Goal: Information Seeking & Learning: Find specific fact

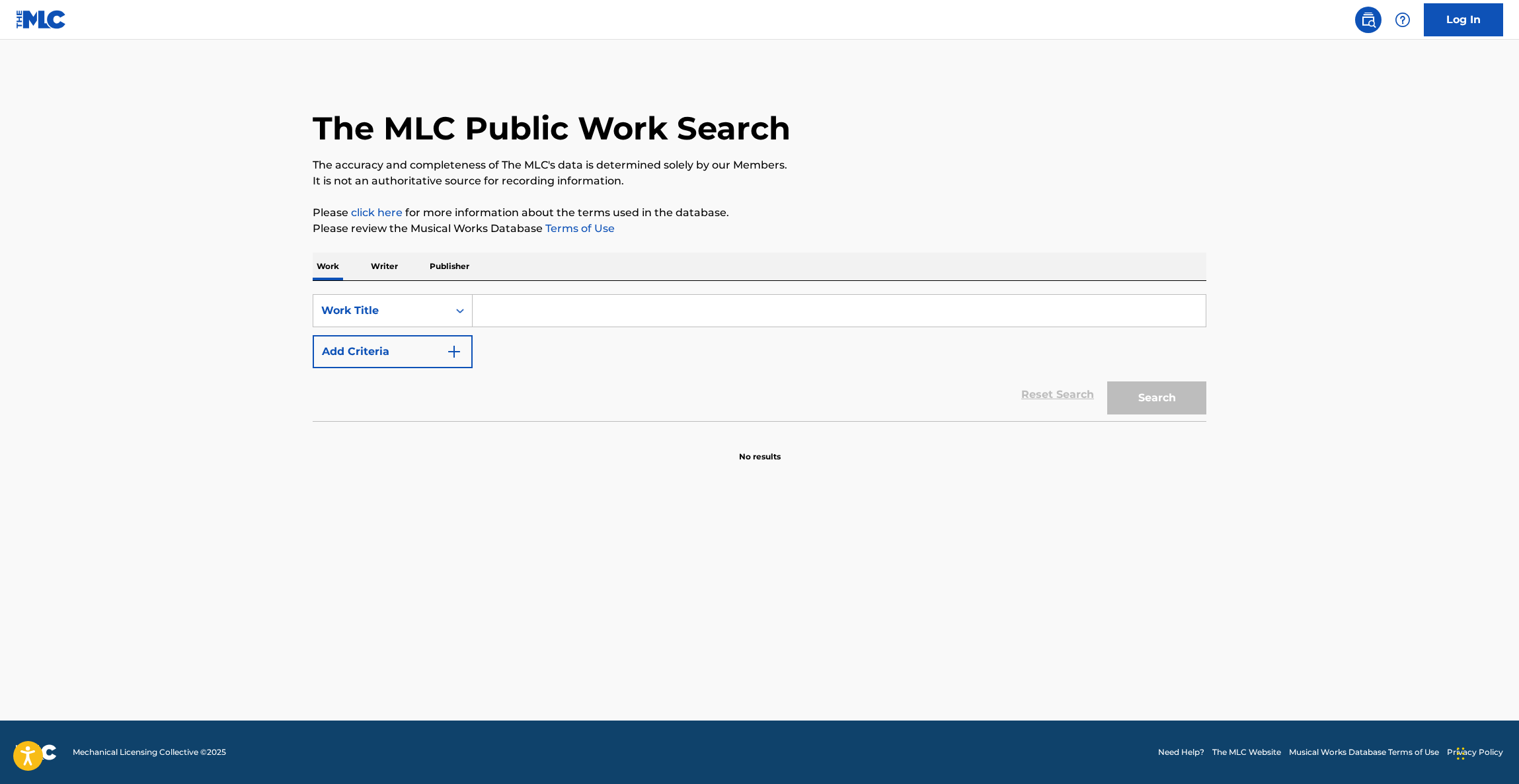
click at [518, 314] on input "Search Form" at bounding box center [839, 311] width 733 height 32
paste input "아름다운이별"
type input "아름다운이별"
click at [419, 363] on button "Add Criteria" at bounding box center [393, 352] width 160 height 33
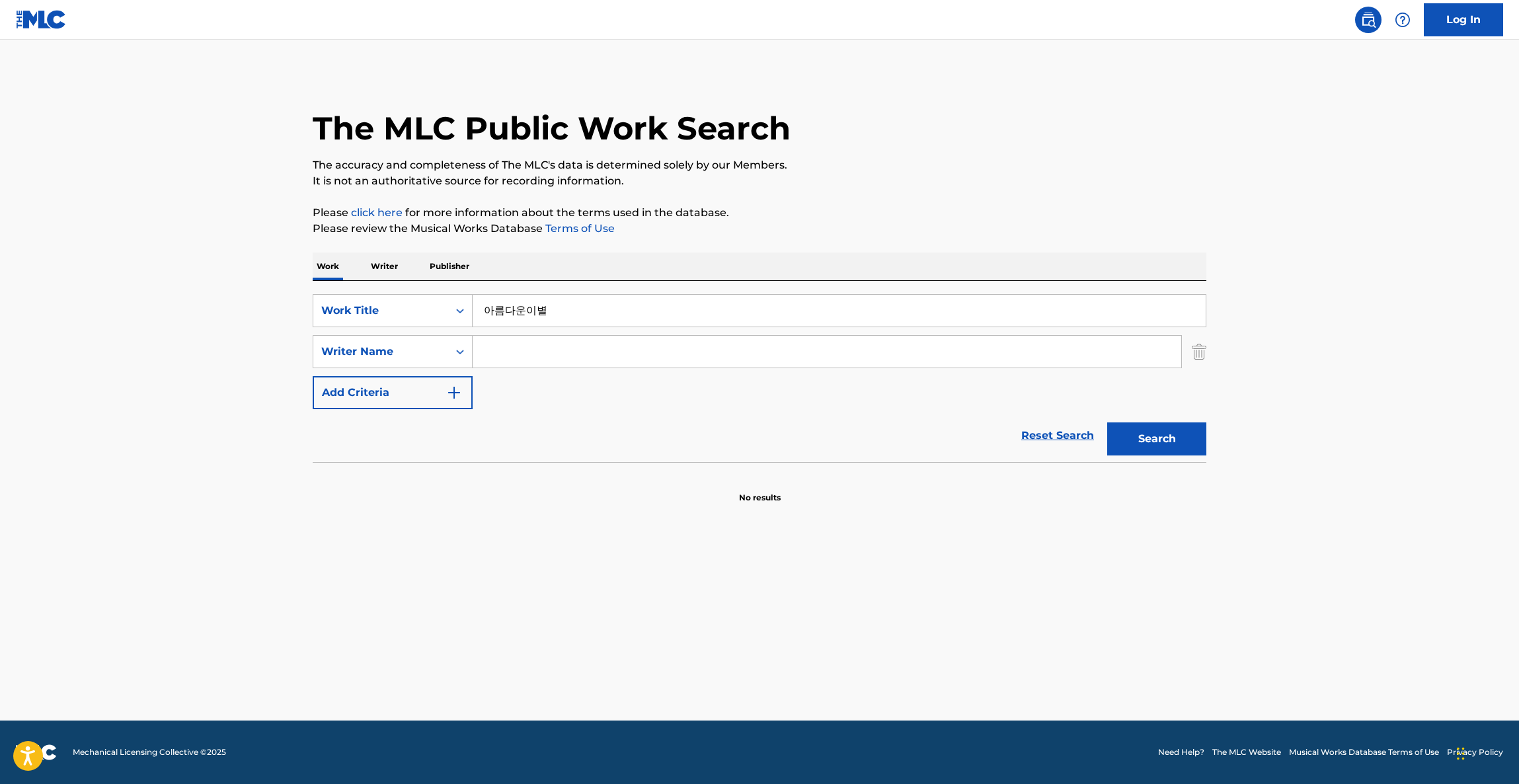
click at [555, 345] on input "Search Form" at bounding box center [827, 352] width 709 height 32
paste input "Suk"
type input "Suk"
drag, startPoint x: 1193, startPoint y: 447, endPoint x: 1216, endPoint y: 450, distance: 23.2
click at [1195, 446] on button "Search" at bounding box center [1157, 439] width 99 height 33
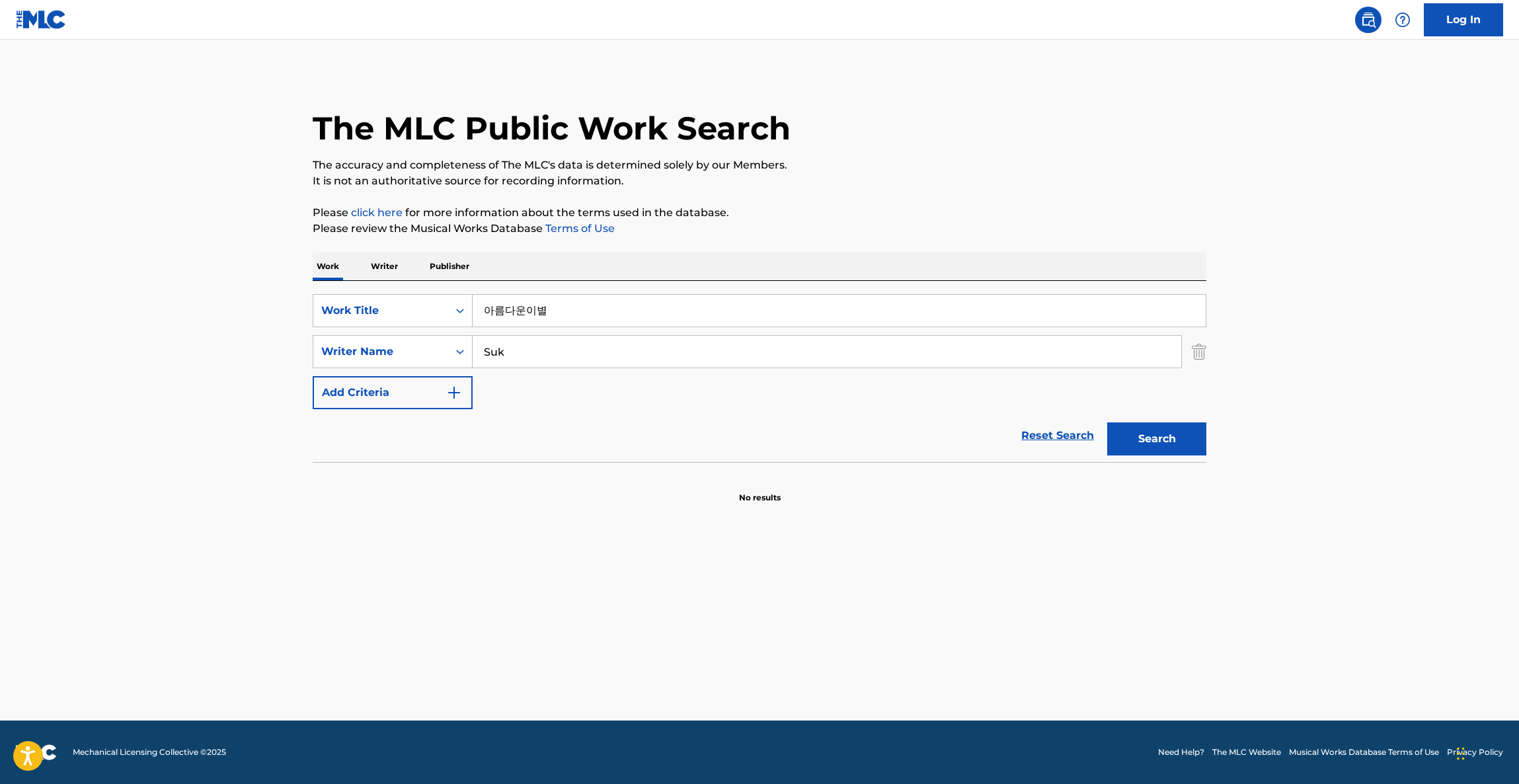
click at [847, 467] on section at bounding box center [760, 466] width 894 height 8
click at [1179, 457] on div "Search" at bounding box center [1154, 435] width 106 height 53
click at [1161, 446] on button "Search" at bounding box center [1157, 439] width 99 height 33
drag, startPoint x: 571, startPoint y: 305, endPoint x: 429, endPoint y: 303, distance: 142.0
click at [351, 300] on div "SearchWithCriteria25e01788-f8f9-49c8-9dff-cee5de485a87 Work Title 아름다운이별" at bounding box center [760, 311] width 894 height 33
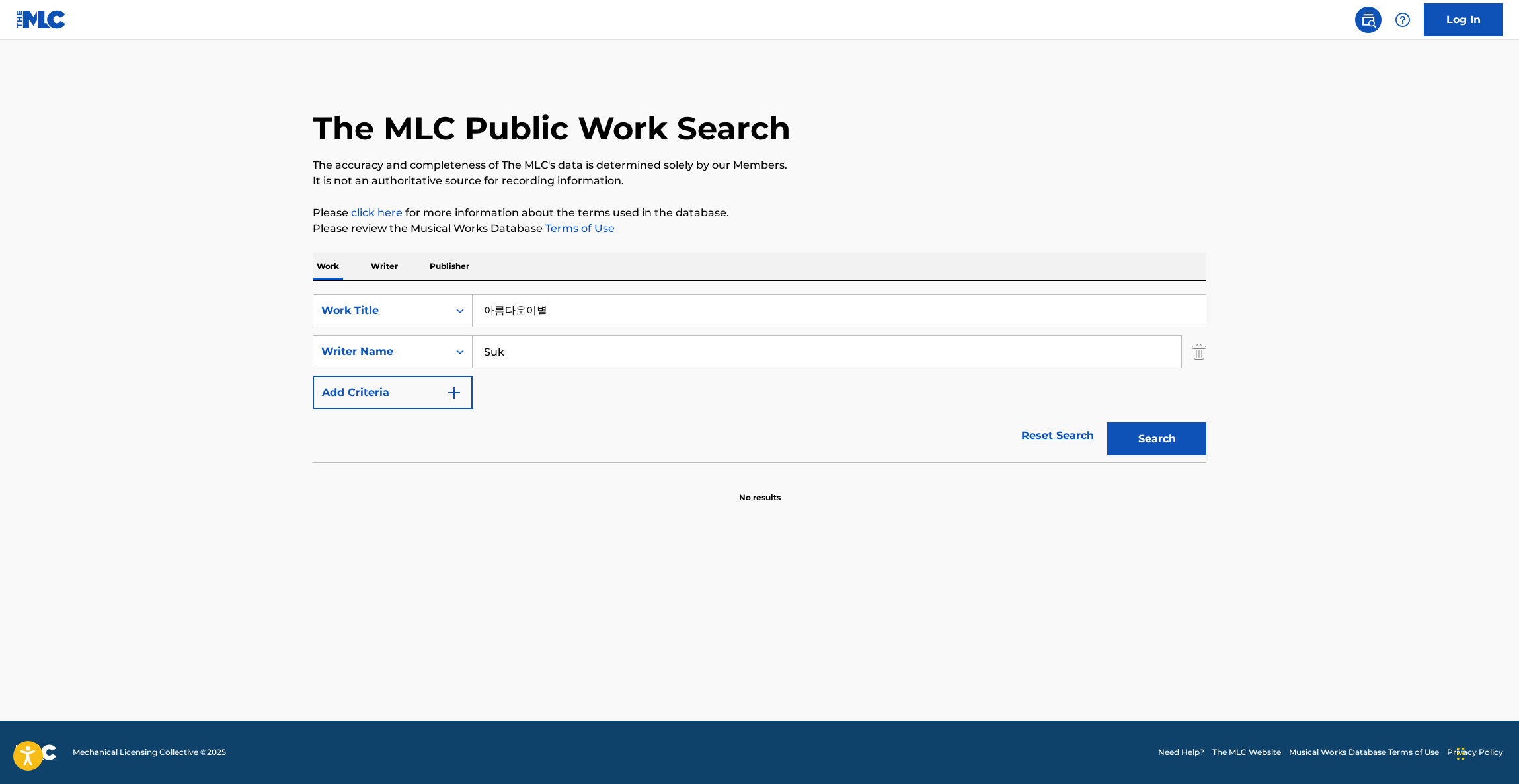
paste input "A Beautiful Farewell"
type input "A Beautiful Farewell"
click at [1187, 443] on button "Search" at bounding box center [1157, 439] width 99 height 33
click at [1187, 443] on div "Search" at bounding box center [1154, 435] width 106 height 53
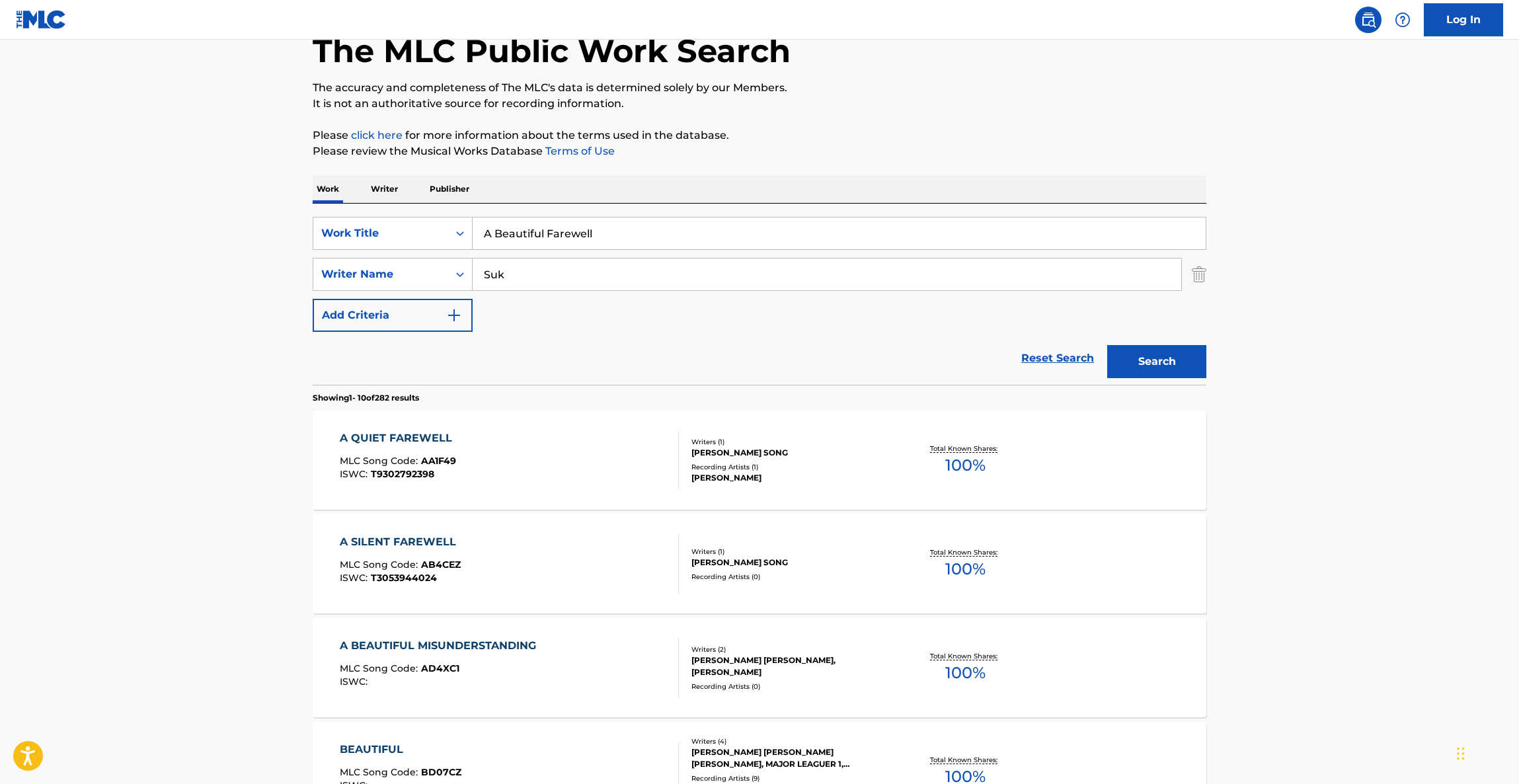
scroll to position [297, 0]
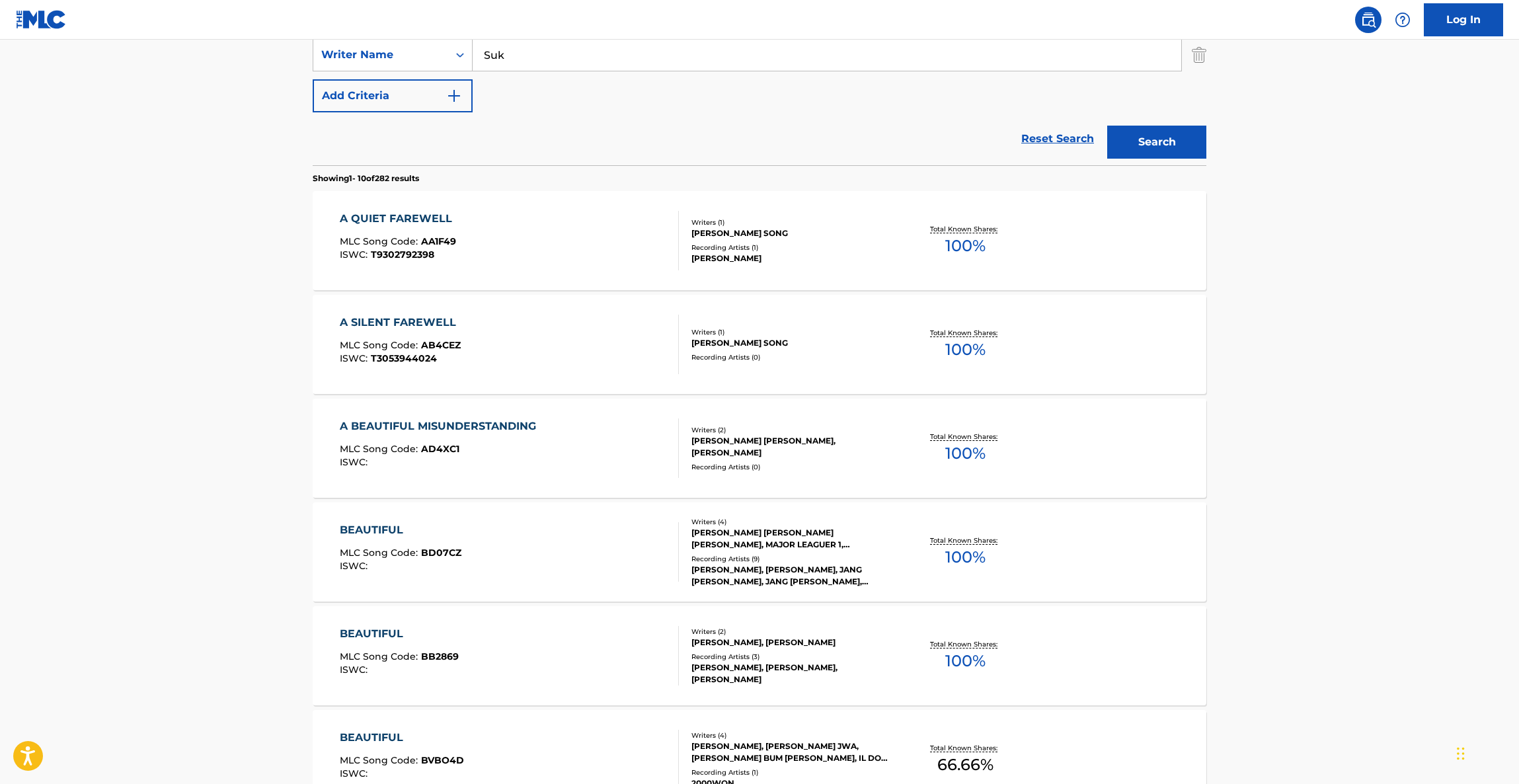
click at [1227, 526] on main "The MLC Public Work Search The accuracy and completeness of The MLC's data is d…" at bounding box center [759, 521] width 1519 height 1556
click at [1290, 575] on main "The MLC Public Work Search The accuracy and completeness of The MLC's data is d…" at bounding box center [759, 521] width 1519 height 1556
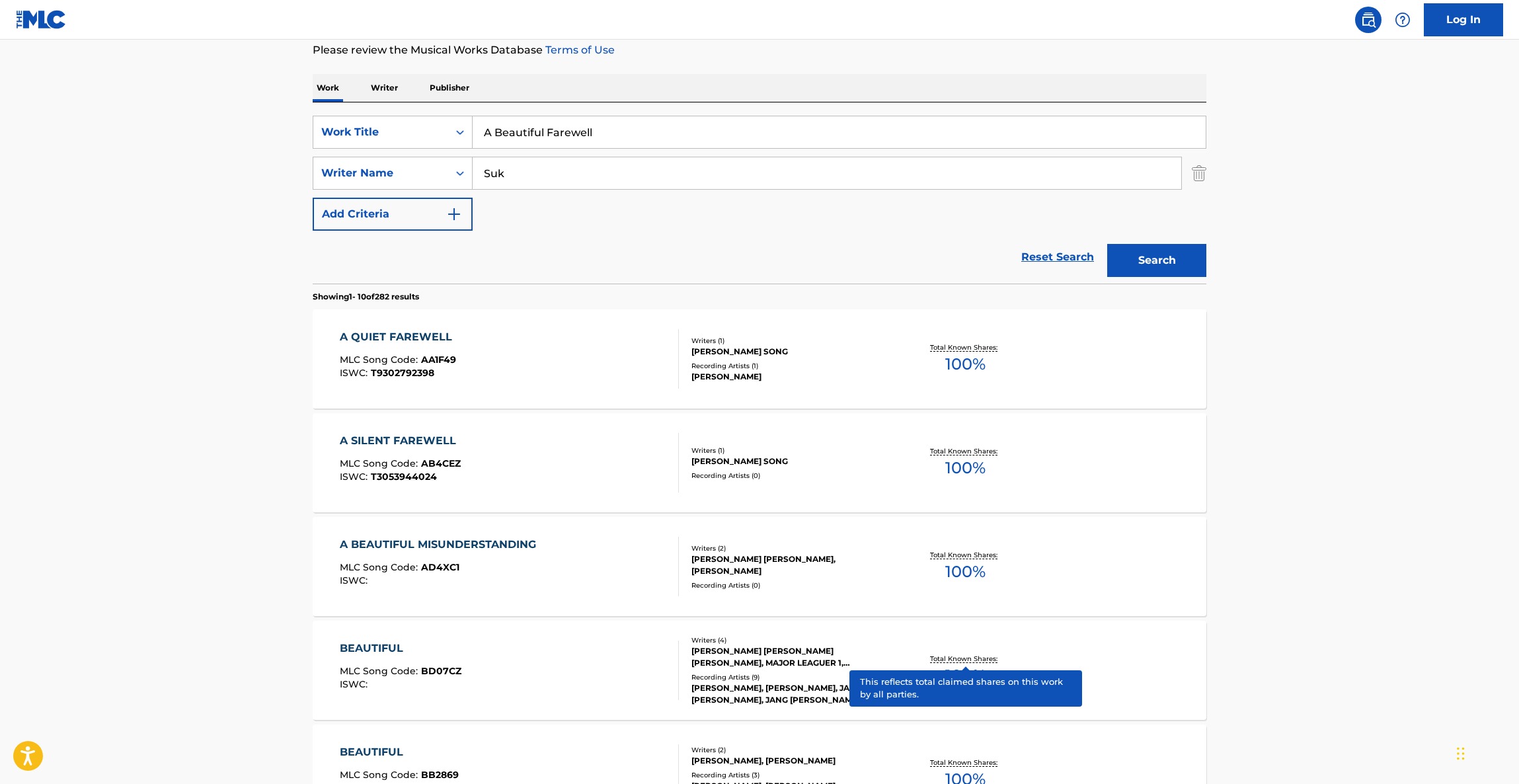
scroll to position [99, 0]
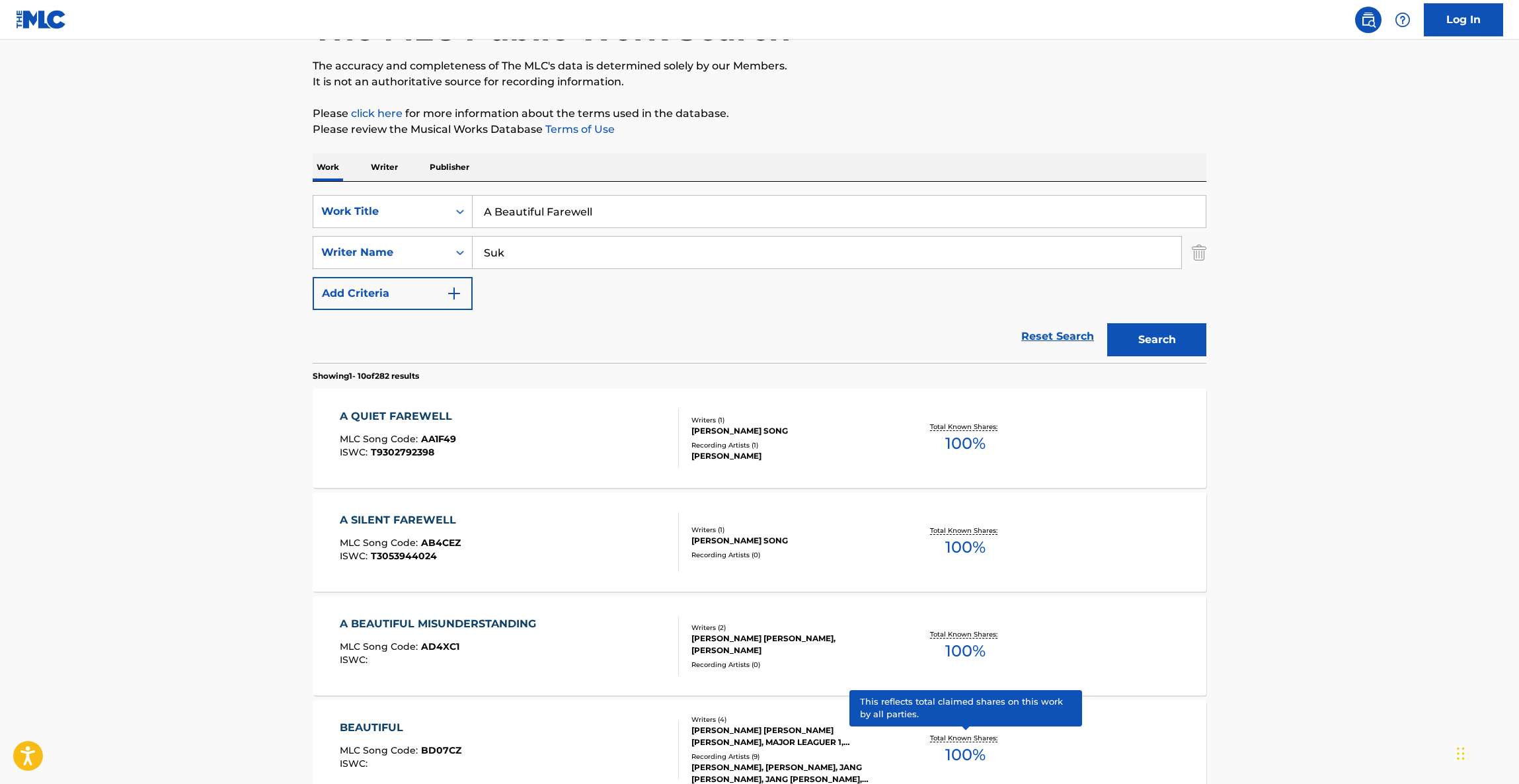
drag, startPoint x: 593, startPoint y: 214, endPoint x: 428, endPoint y: 193, distance: 166.3
click at [450, 197] on div "SearchWithCriteria25e01788-f8f9-49c8-9dff-cee5de485a87 Work Title A Beautiful F…" at bounding box center [760, 211] width 894 height 33
click at [430, 193] on div "SearchWithCriteria25e01788-f8f9-49c8-9dff-cee5de485a87 Work Title A Beautiful F…" at bounding box center [760, 272] width 894 height 181
paste input "Search Form"
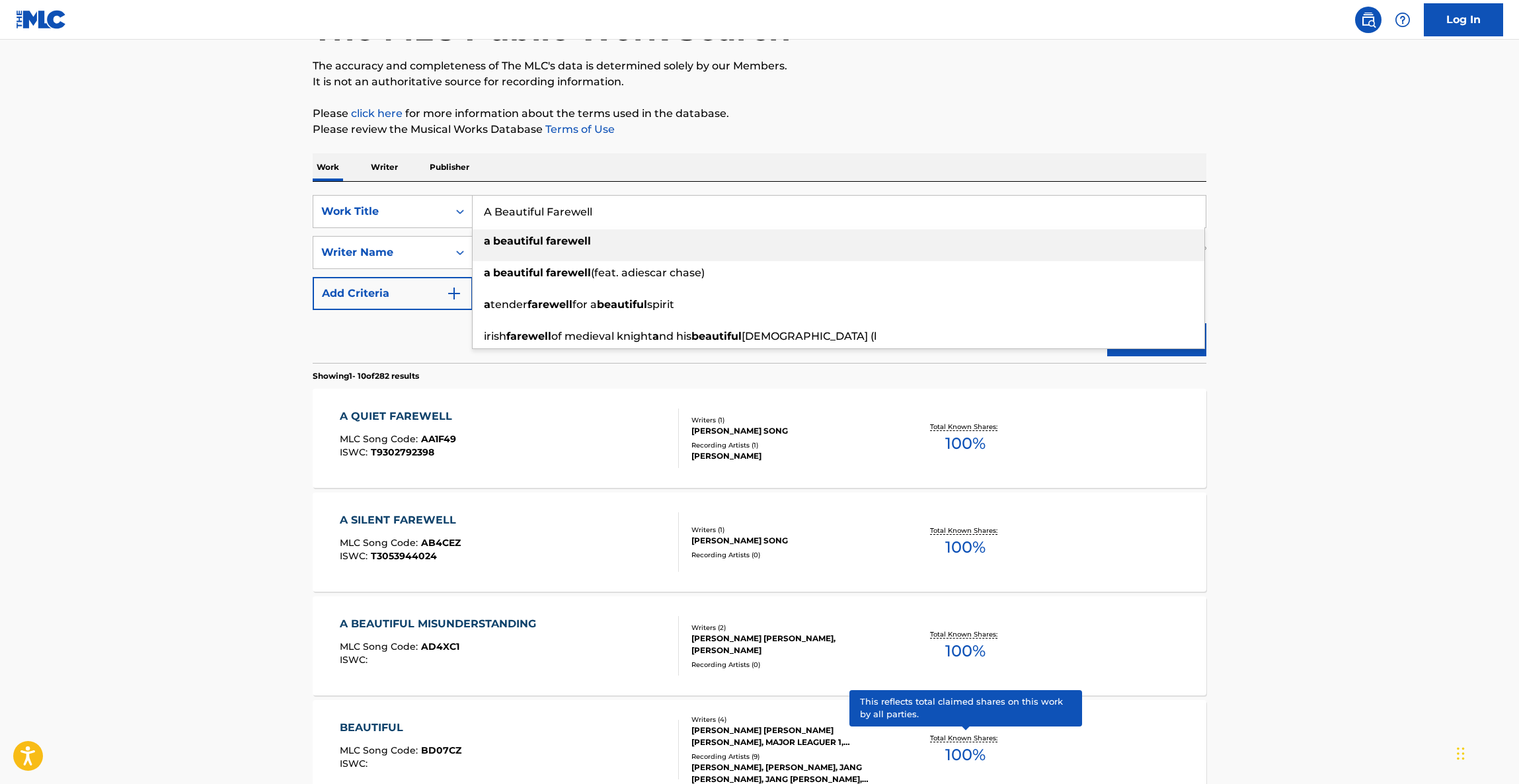
click at [590, 210] on input "A Beautiful Farewell" at bounding box center [839, 211] width 733 height 32
drag, startPoint x: 606, startPoint y: 208, endPoint x: 462, endPoint y: 205, distance: 144.0
click at [474, 205] on input "A Beautiful Farewell" at bounding box center [839, 211] width 733 height 32
drag, startPoint x: 462, startPoint y: 205, endPoint x: 490, endPoint y: 209, distance: 28.3
click at [461, 205] on icon "Search Form" at bounding box center [460, 211] width 13 height 13
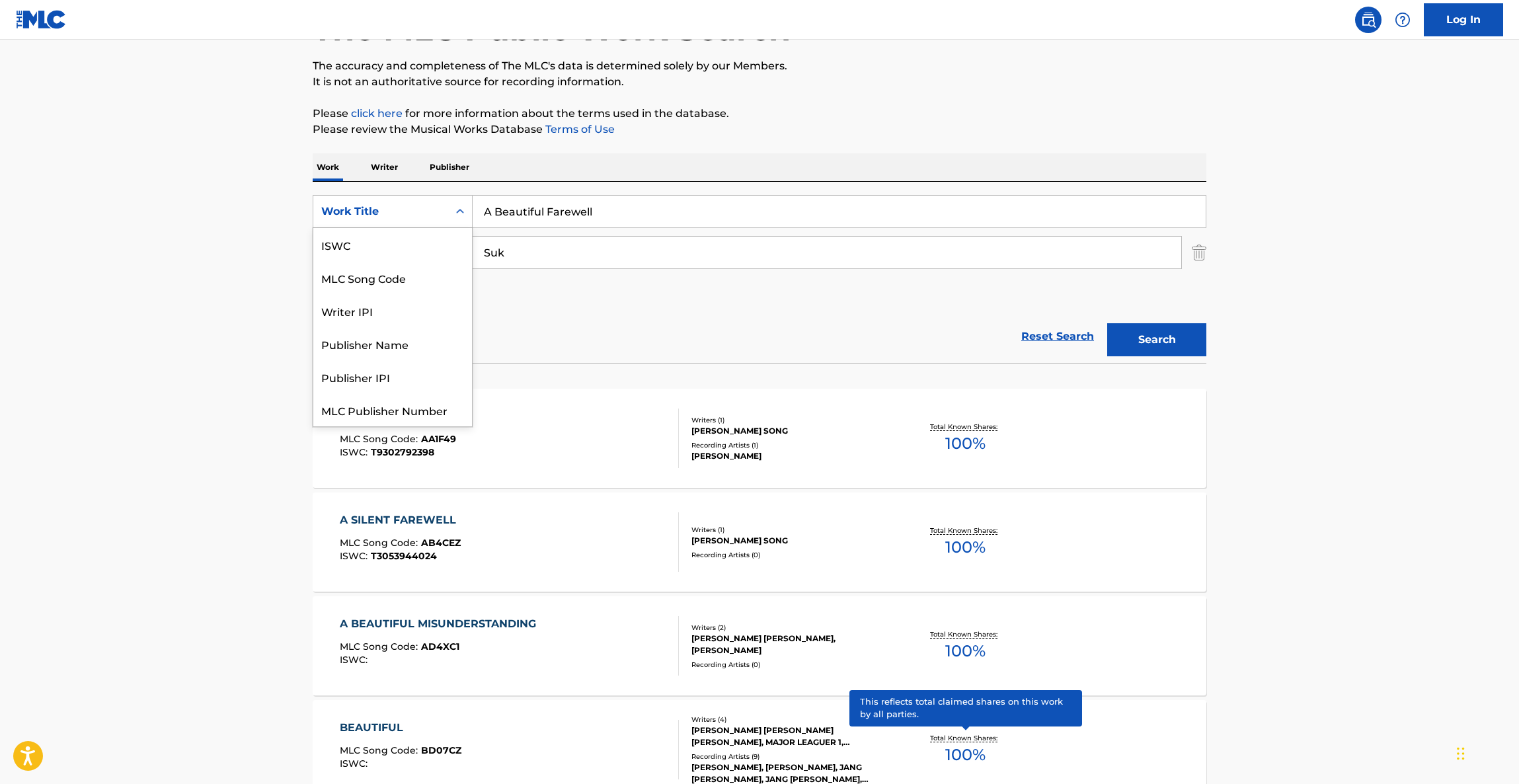
paste input "Search Form"
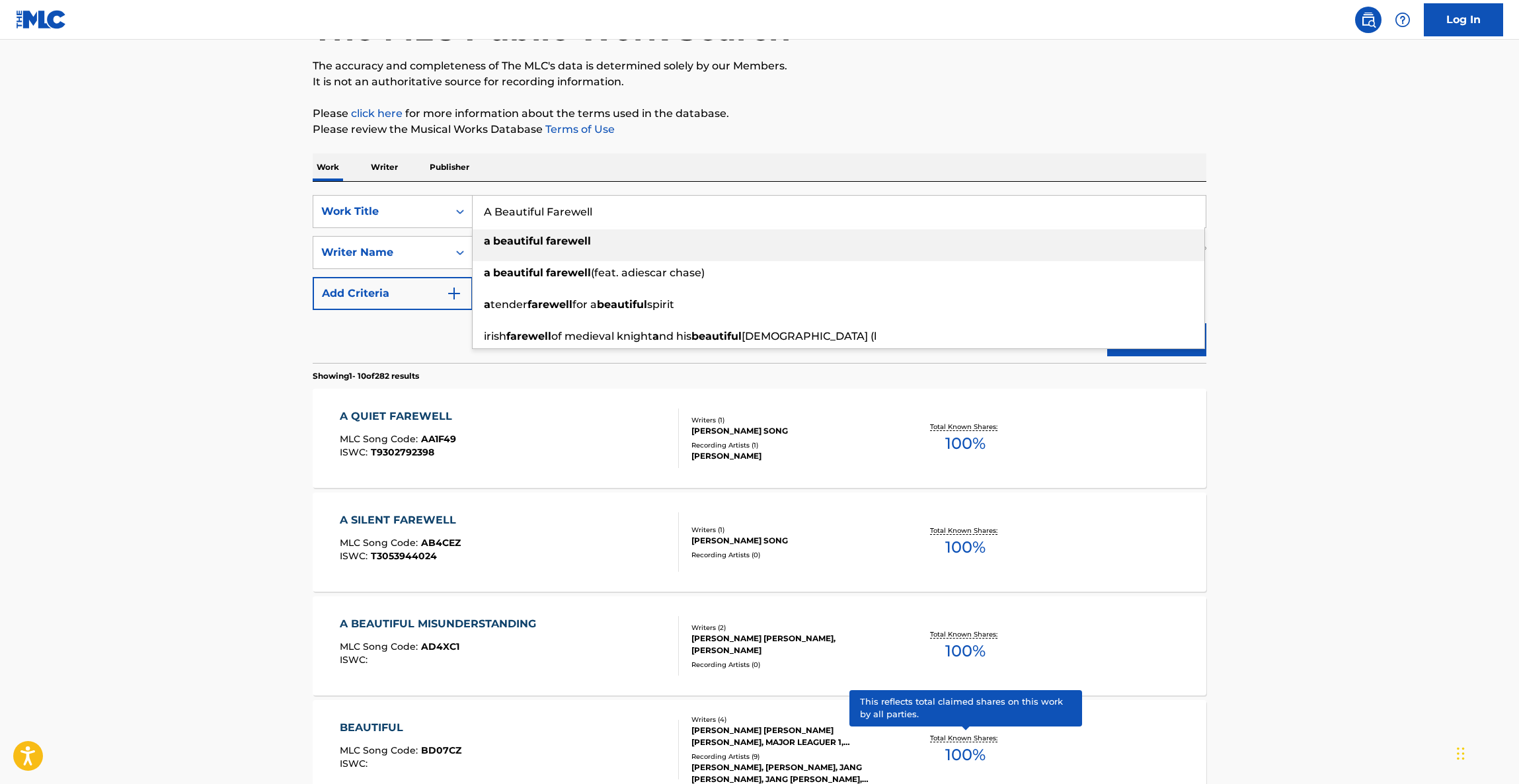
click at [576, 213] on input "A Beautiful Farewell" at bounding box center [839, 211] width 733 height 32
paste input "LA HECHICERA"
type input "LA HECHICERA"
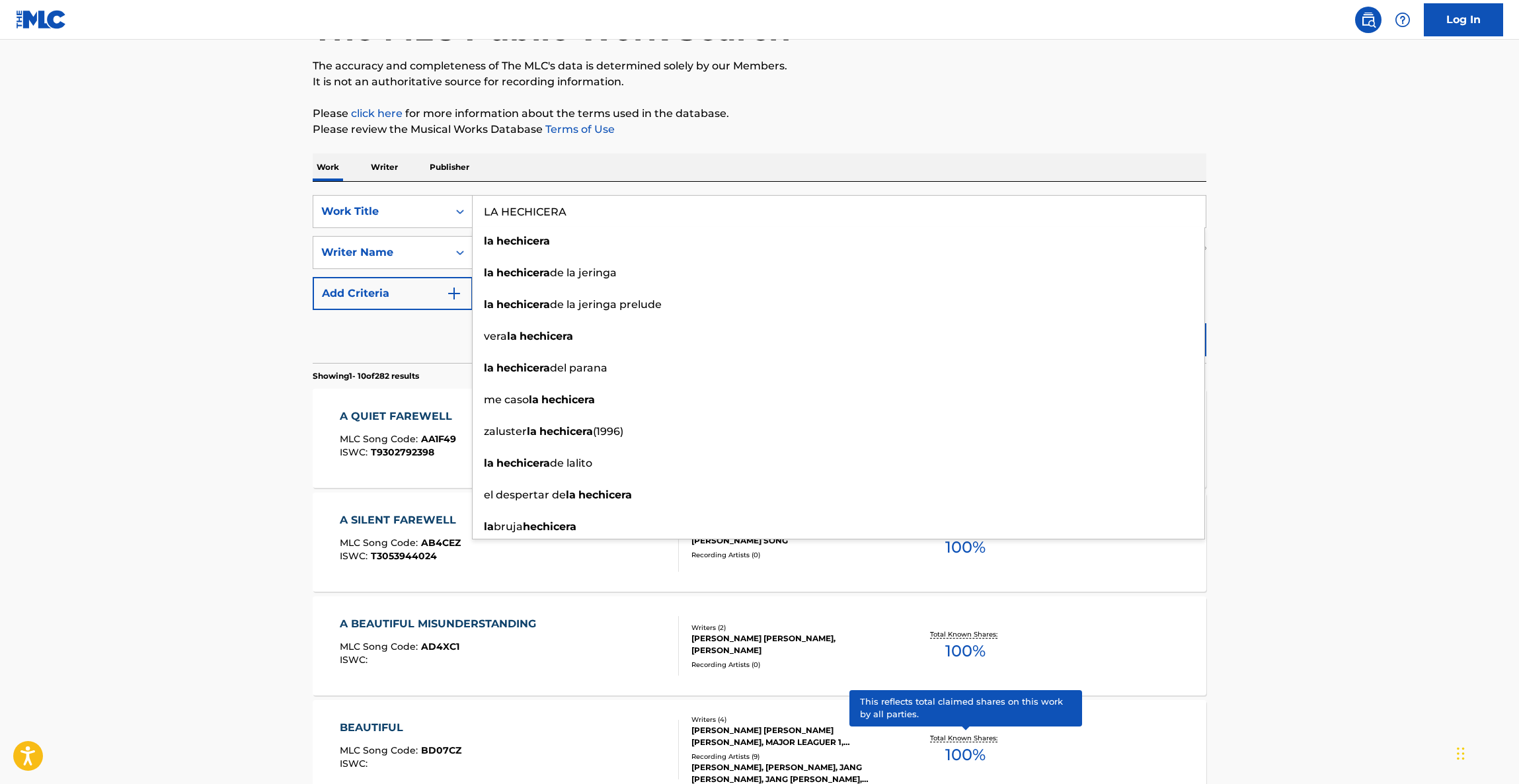
click at [285, 257] on main "The MLC Public Work Search The accuracy and completeness of The MLC's data is d…" at bounding box center [759, 718] width 1519 height 1556
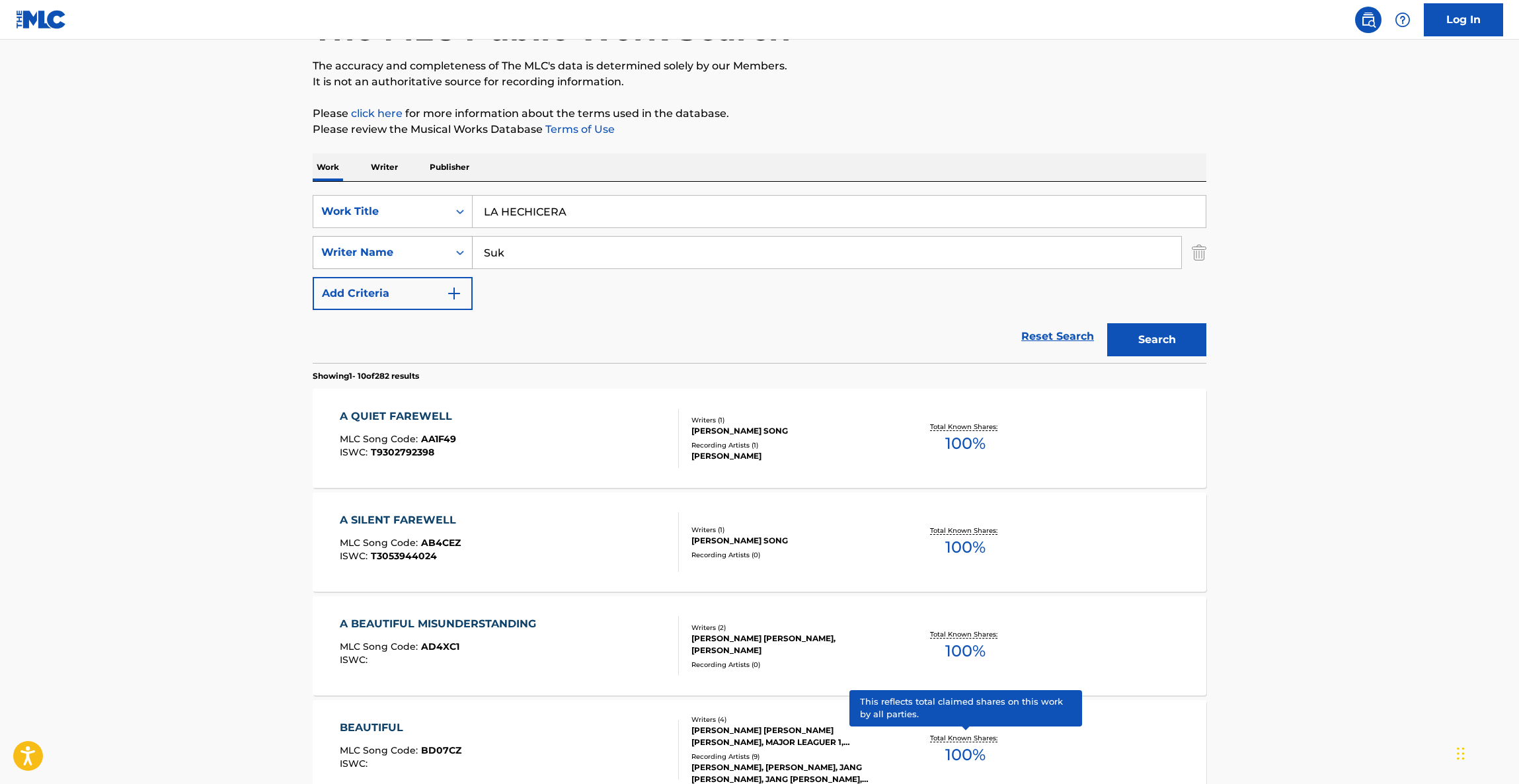
drag, startPoint x: 562, startPoint y: 255, endPoint x: 331, endPoint y: 238, distance: 231.6
click at [335, 238] on div "SearchWithCriteria17ace456-93ed-426c-8609-ca81cbb0aa09 Writer Name Suk" at bounding box center [760, 253] width 894 height 33
paste input "POSADA"
type input "POSADA"
click at [1155, 351] on button "Search" at bounding box center [1157, 340] width 99 height 33
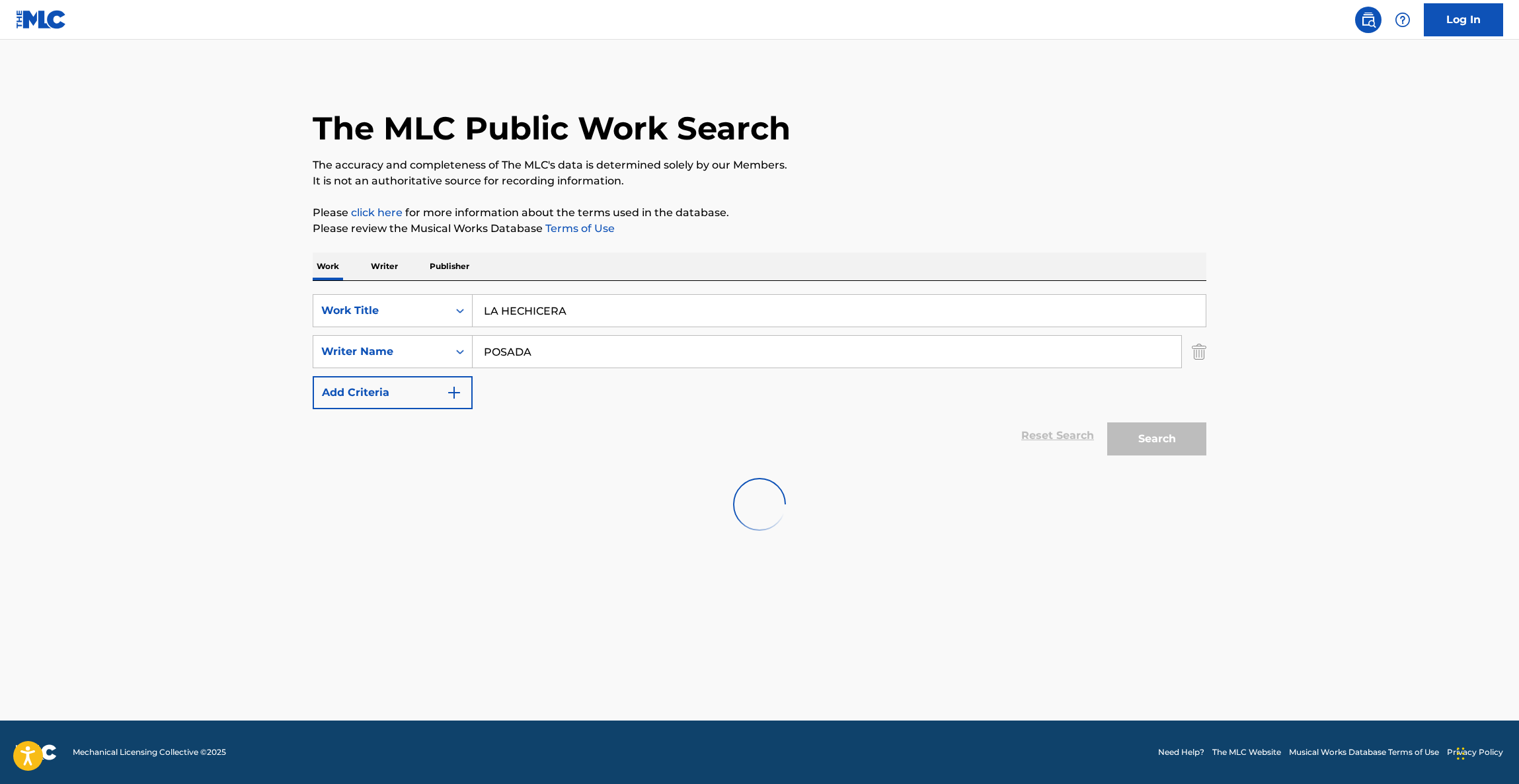
scroll to position [0, 0]
click at [1155, 351] on input "POSADA" at bounding box center [827, 352] width 709 height 32
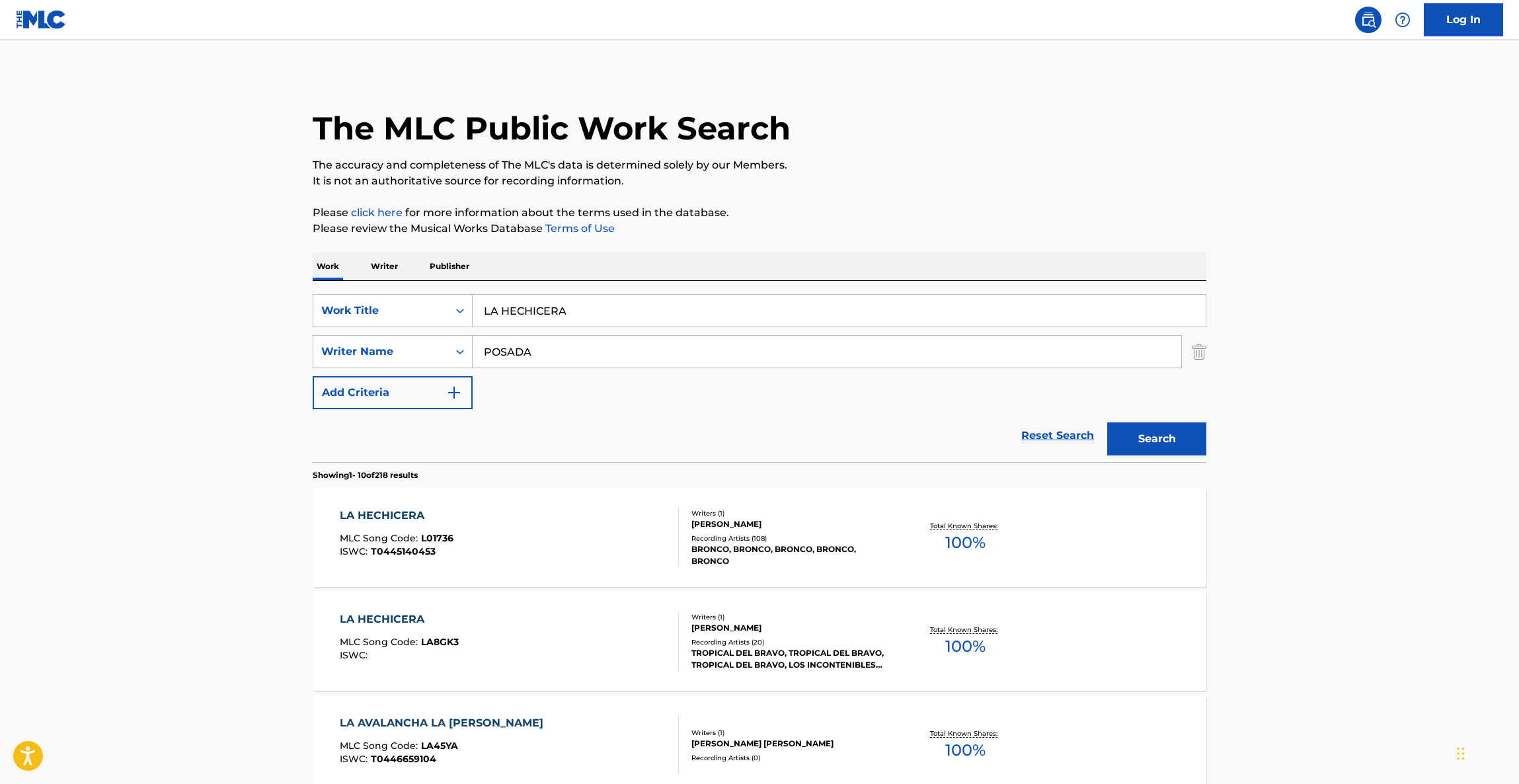
click at [397, 505] on div "LA HECHICERA MLC Song Code : L01736 ISWC : T0445140453 Writers ( 1 ) [PERSON_NA…" at bounding box center [760, 537] width 894 height 99
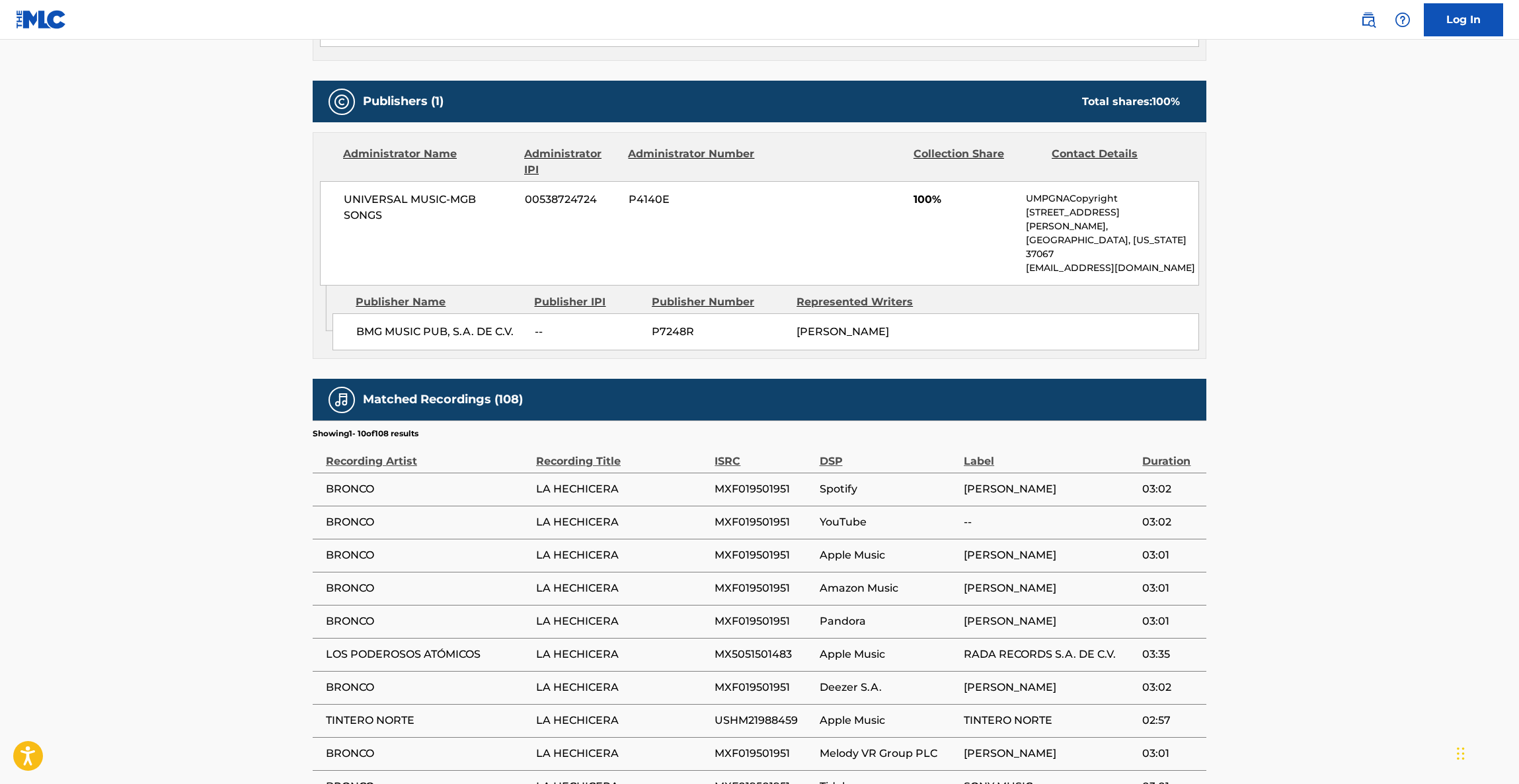
scroll to position [672, 0]
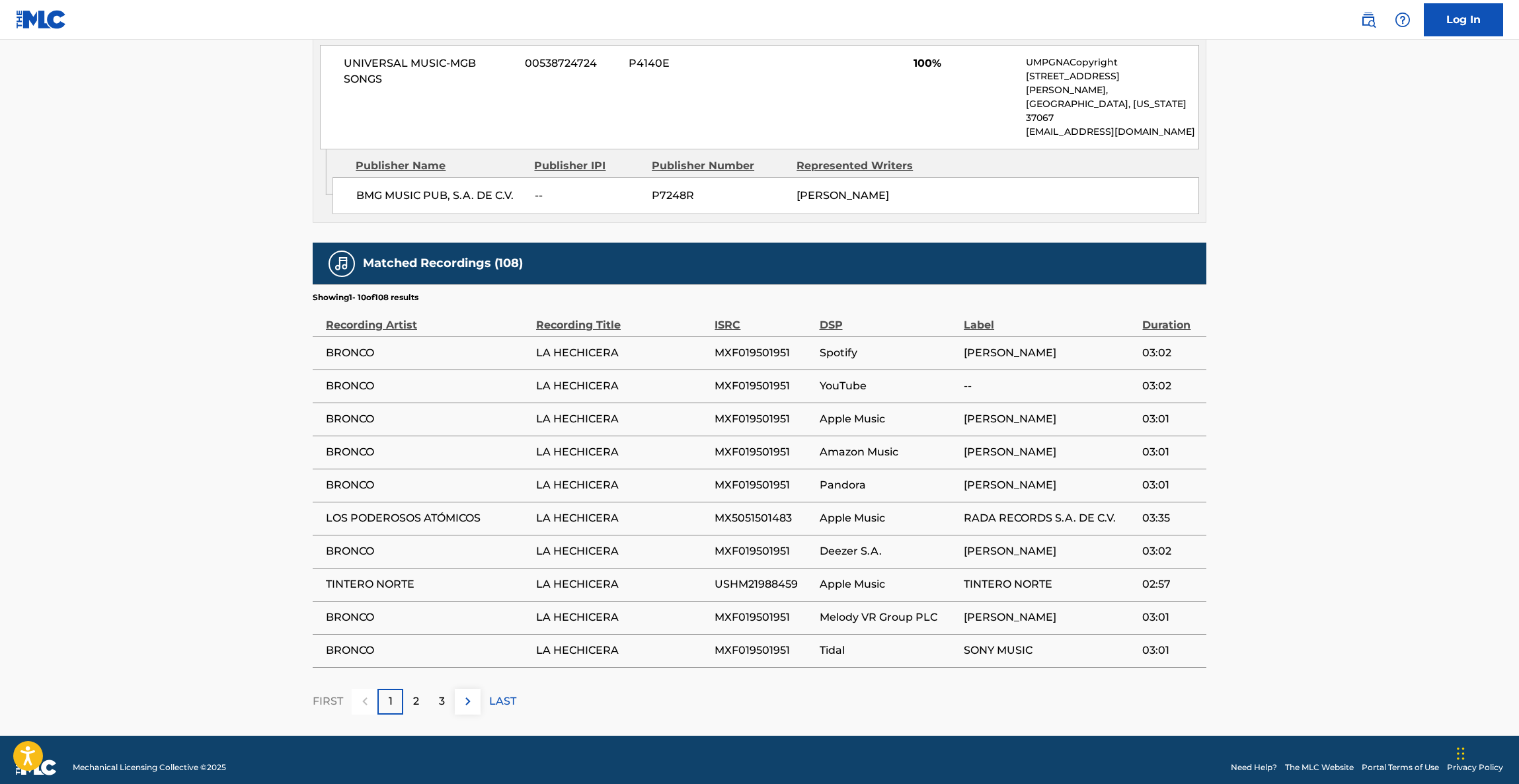
click at [421, 689] on div "2" at bounding box center [416, 701] width 26 height 26
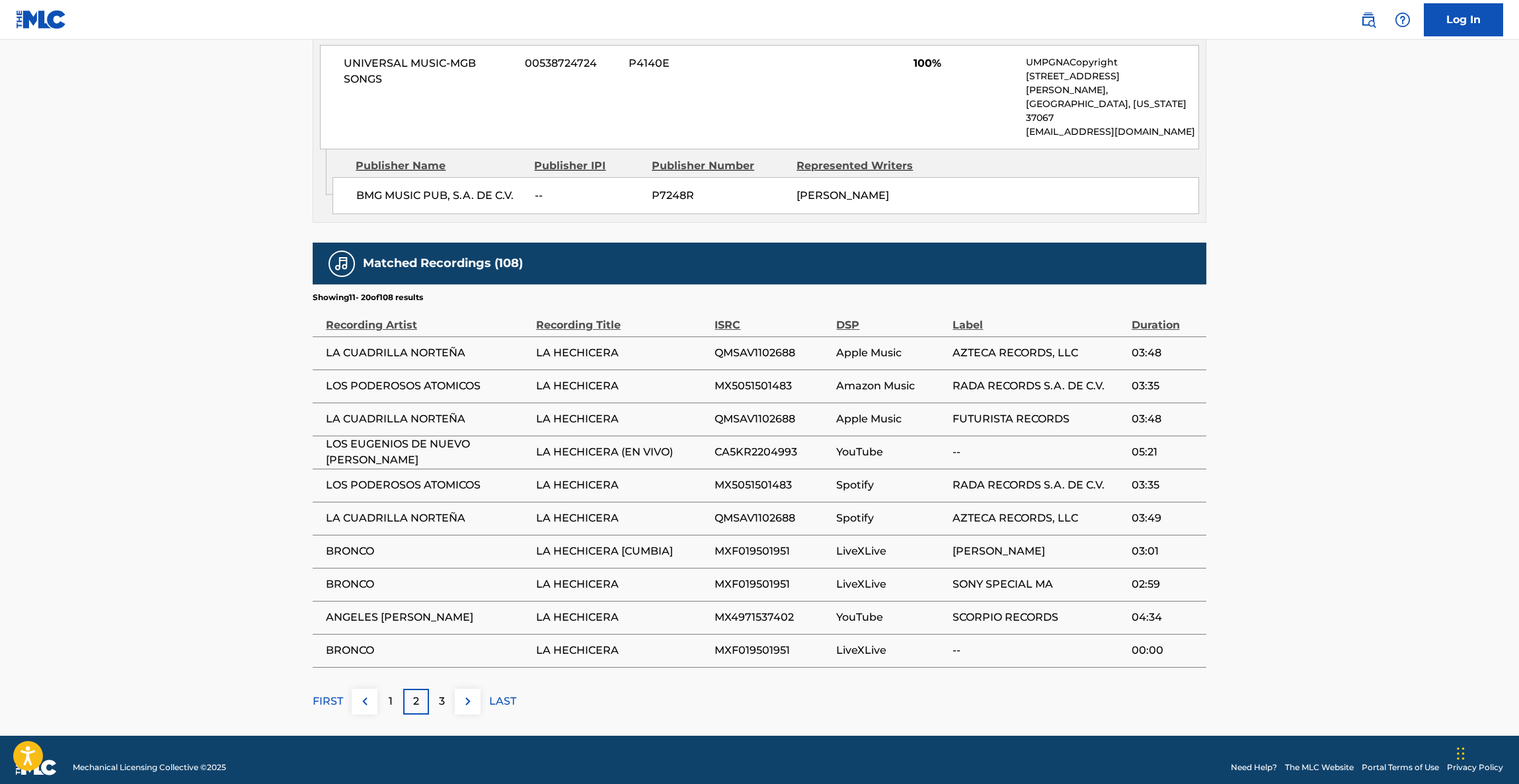
click at [780, 634] on td "MXF019501951" at bounding box center [776, 651] width 122 height 33
click at [743, 609] on span "MX4971537402" at bounding box center [772, 617] width 115 height 16
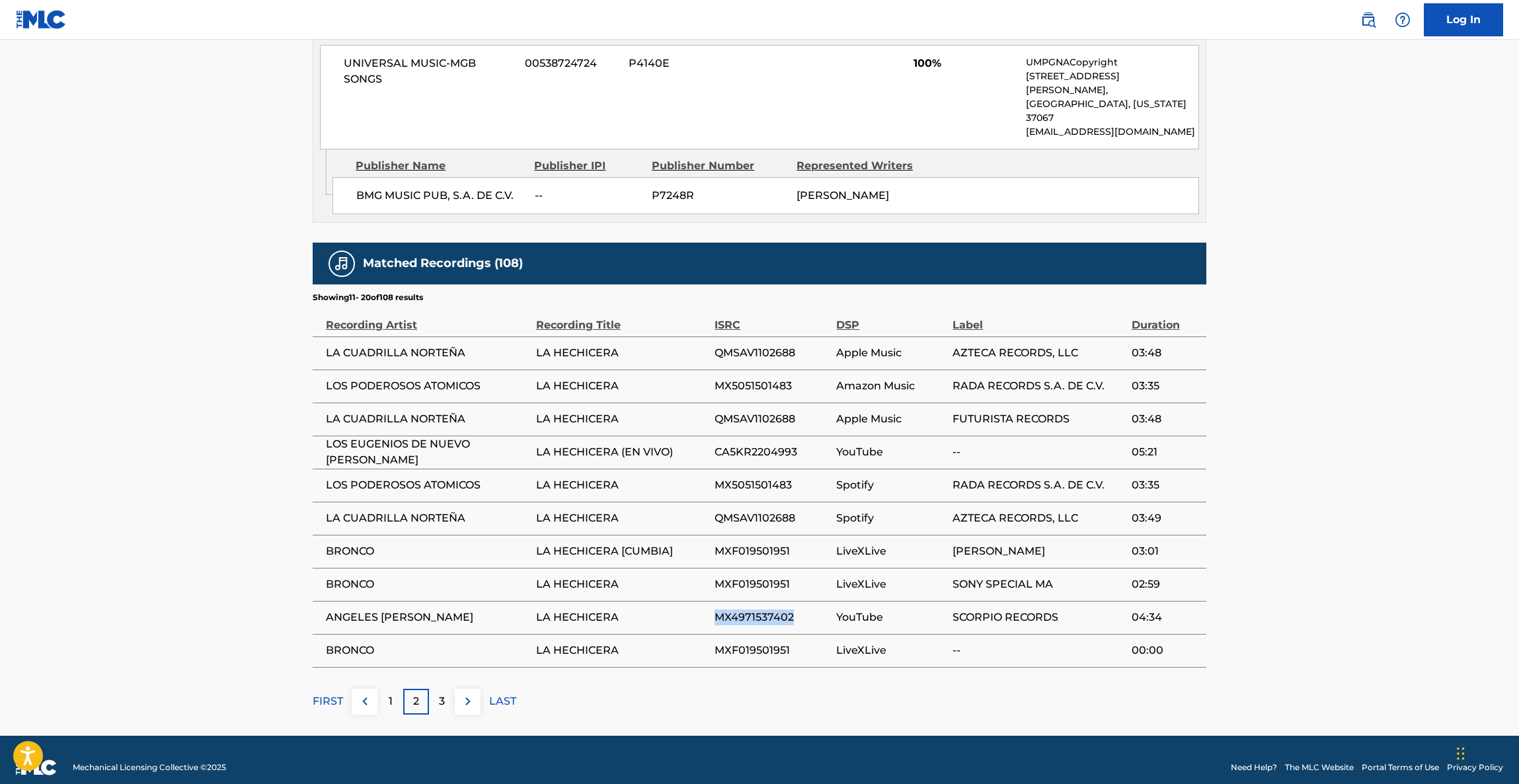
click at [743, 609] on span "MX4971537402" at bounding box center [772, 617] width 115 height 16
click at [741, 609] on span "MX4971537402" at bounding box center [772, 617] width 115 height 16
click at [740, 609] on span "MX4971537402" at bounding box center [772, 617] width 115 height 16
drag, startPoint x: 1011, startPoint y: 553, endPoint x: 1154, endPoint y: 561, distance: 143.2
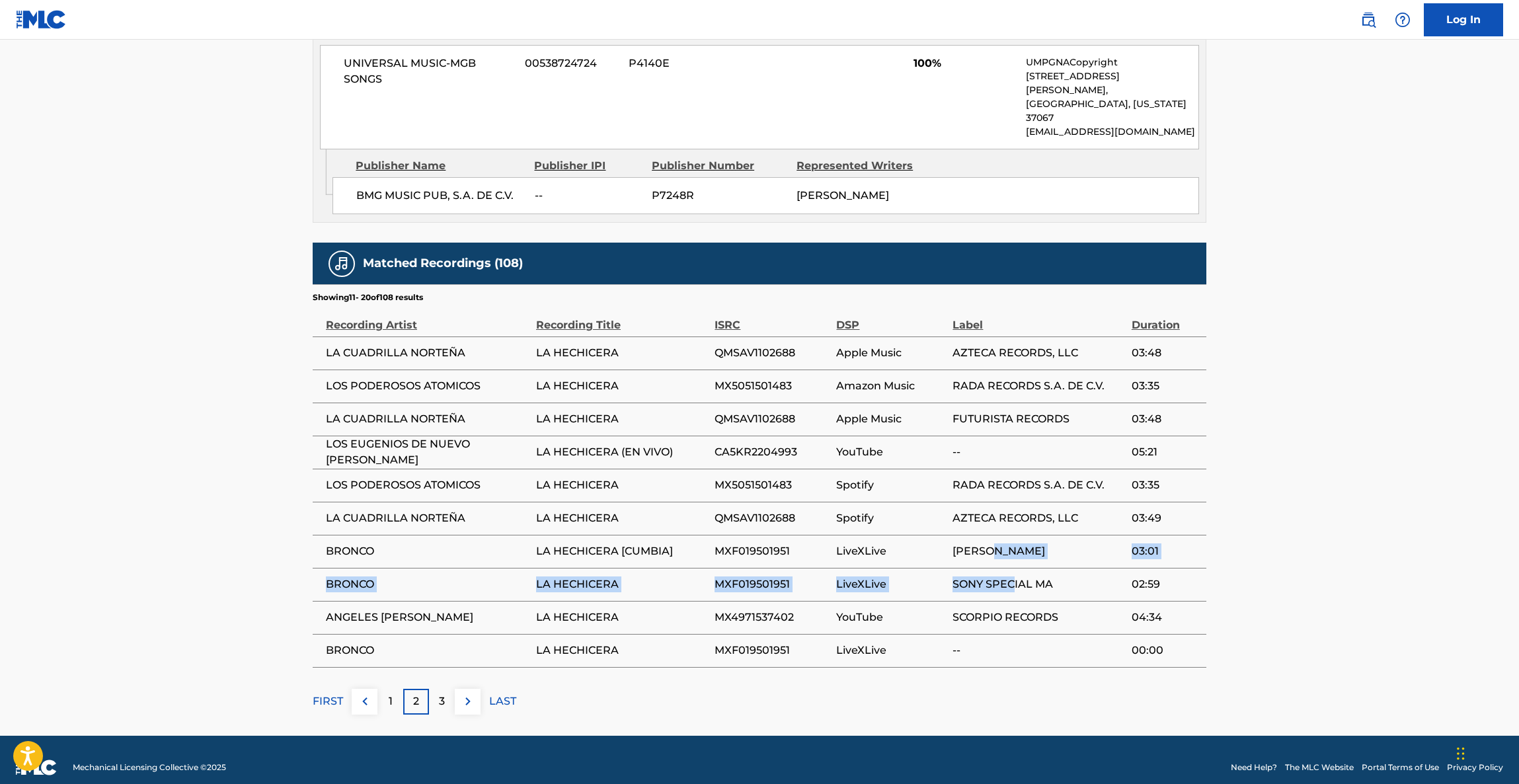
click at [1013, 551] on tbody "LA CUADRILLA NORTEÑA LA HECHICERA QMSAV1102688 Apple Music AZTECA RECORDS, LLC …" at bounding box center [760, 501] width 894 height 331
click at [1154, 568] on td "02:59" at bounding box center [1169, 584] width 75 height 33
drag, startPoint x: 1155, startPoint y: 555, endPoint x: 1152, endPoint y: 545, distance: 10.4
click at [1155, 568] on td "02:59" at bounding box center [1169, 584] width 75 height 33
click at [1152, 545] on td "03:01" at bounding box center [1169, 551] width 75 height 33
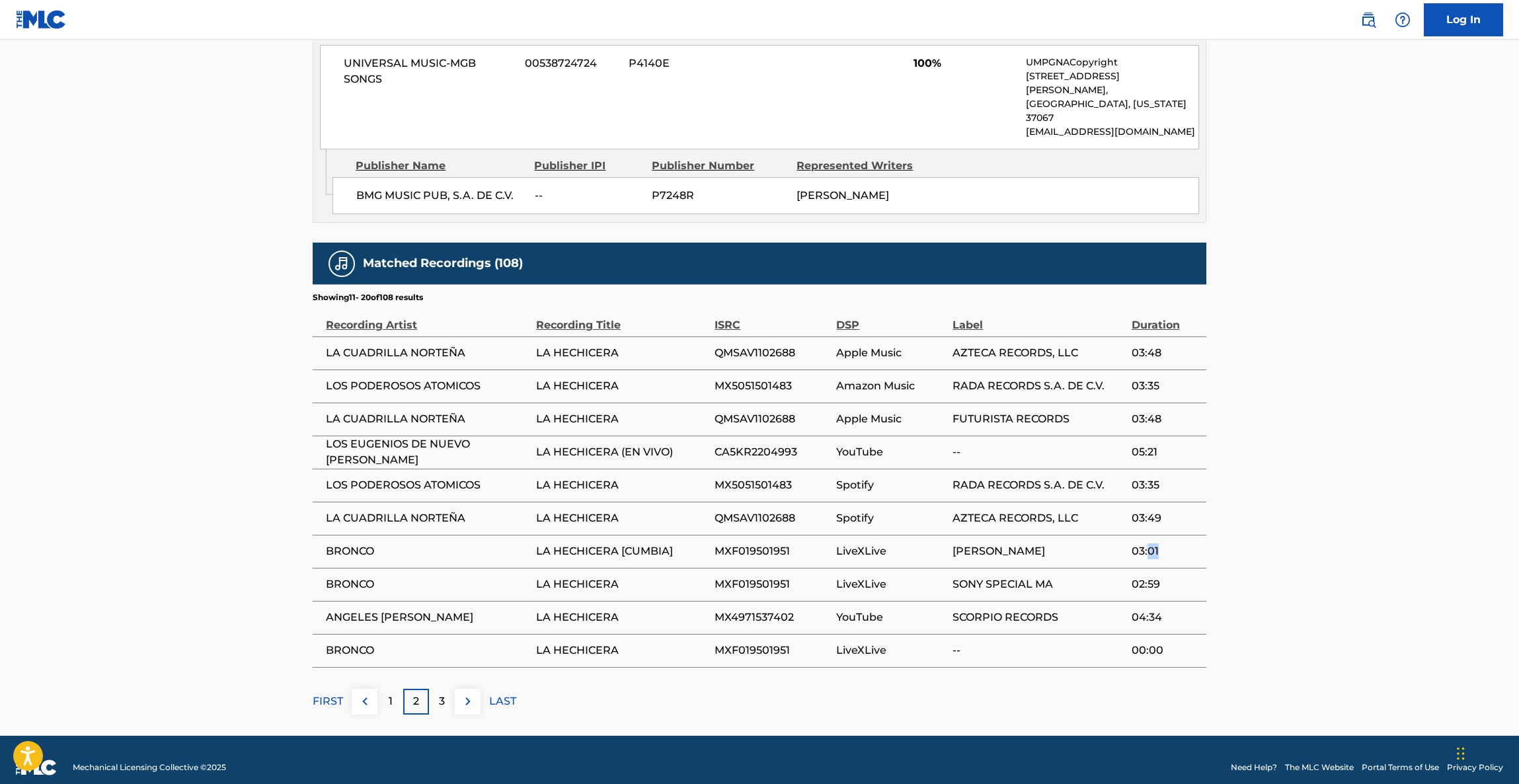
click at [1152, 547] on td "03:01" at bounding box center [1169, 551] width 75 height 33
click at [1195, 544] on span "03:01" at bounding box center [1166, 551] width 68 height 16
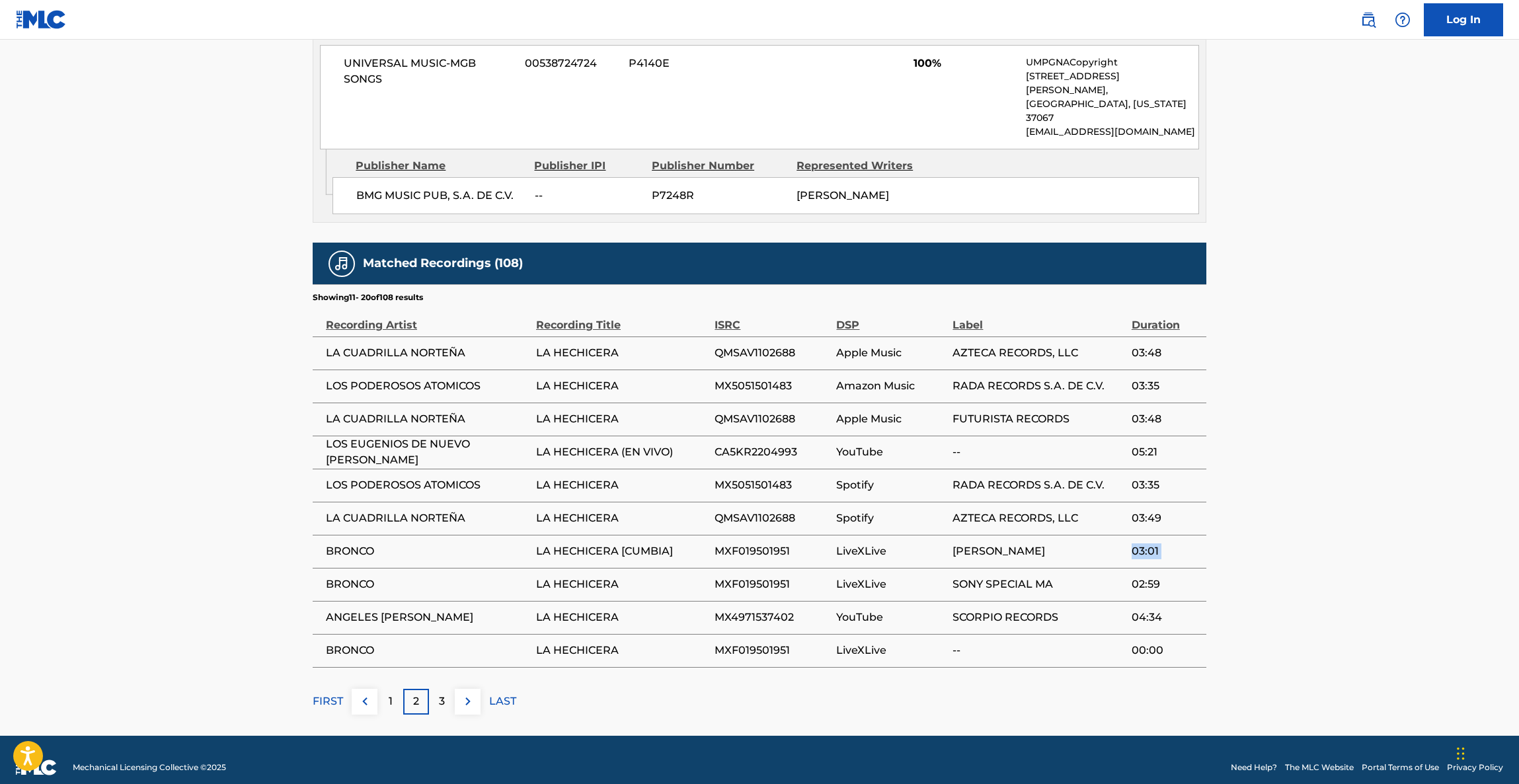
click at [1195, 544] on span "03:01" at bounding box center [1166, 551] width 68 height 16
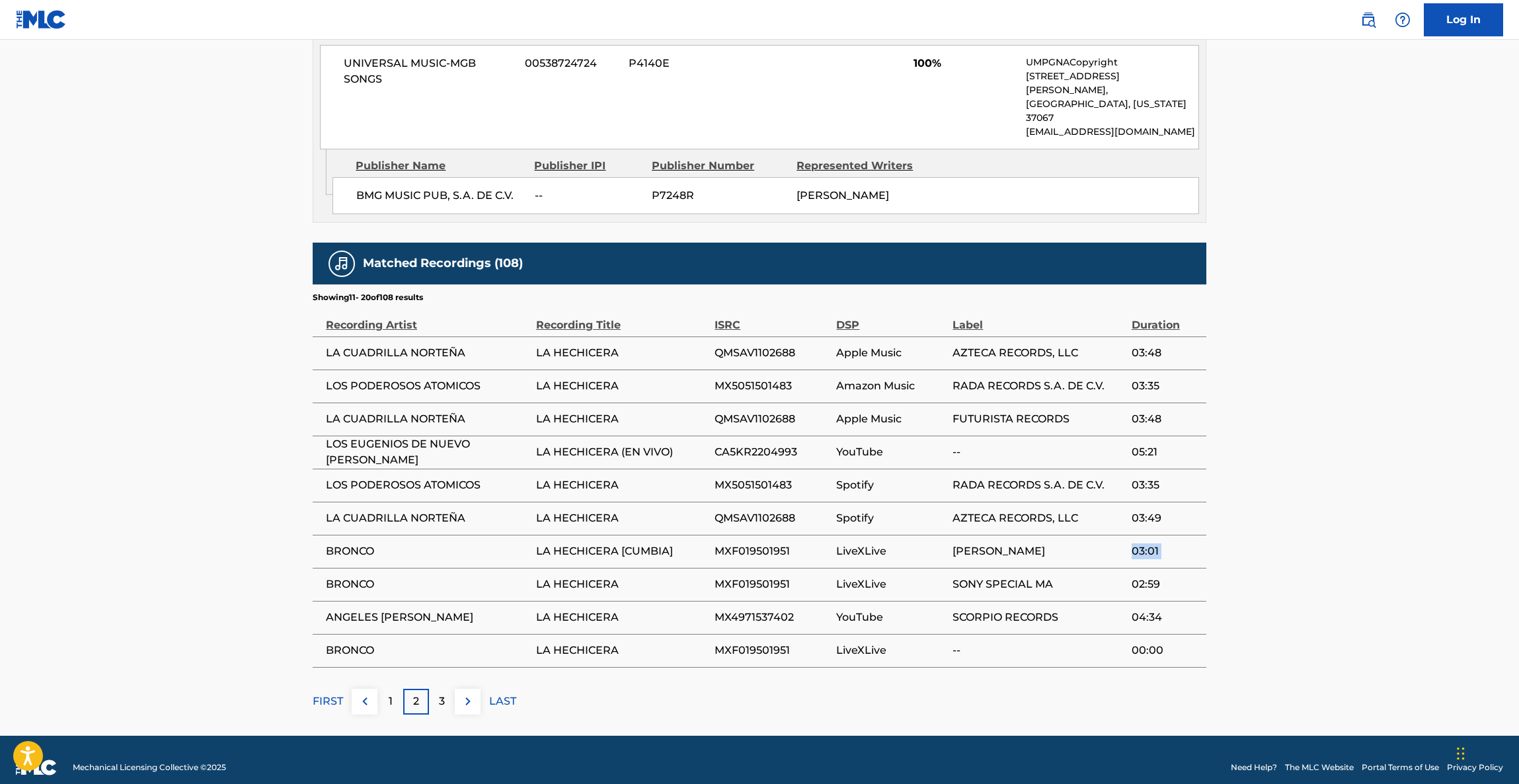
click at [1195, 544] on span "03:01" at bounding box center [1166, 551] width 68 height 16
click at [1192, 510] on span "03:49" at bounding box center [1166, 518] width 68 height 16
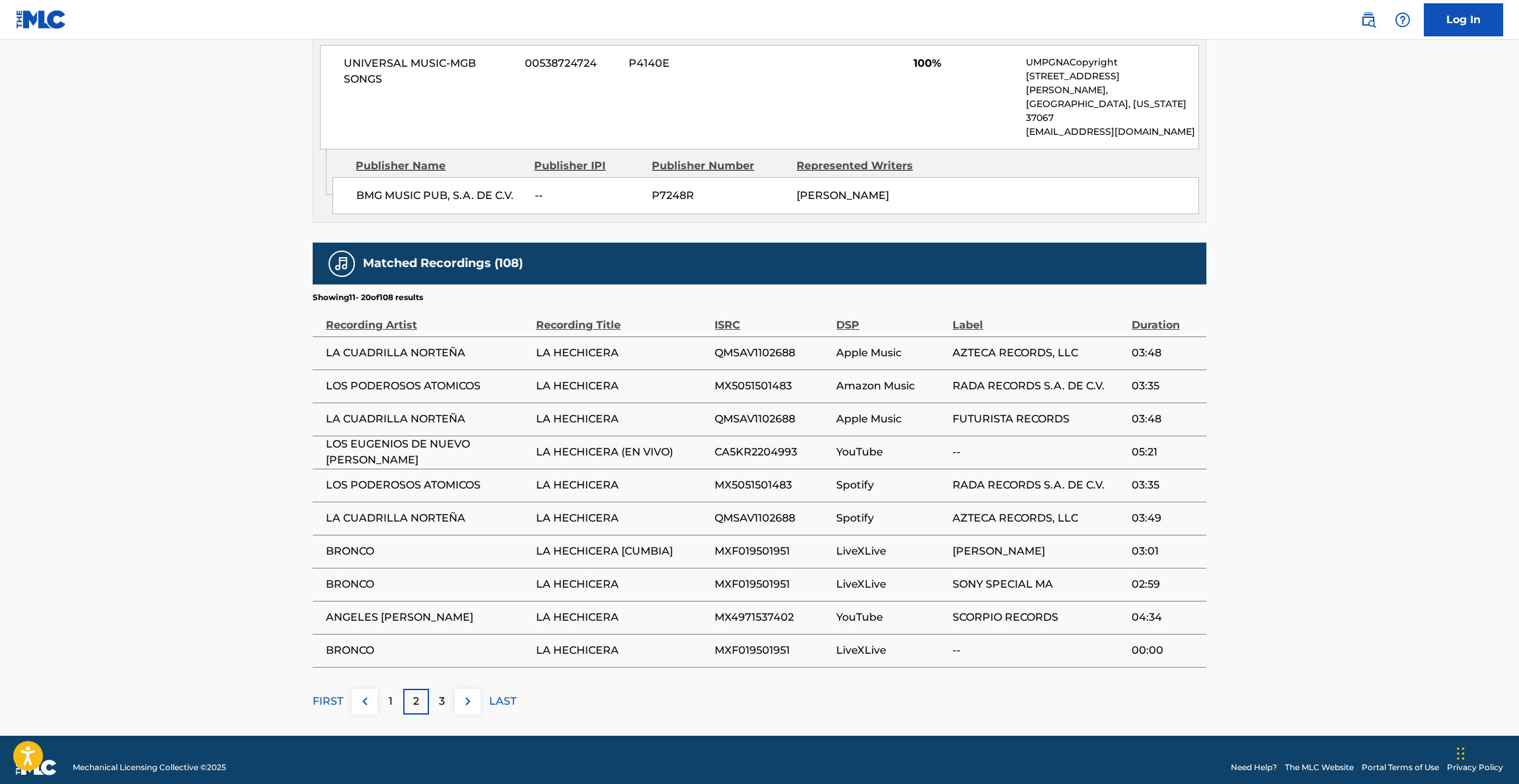
click at [1180, 501] on td "03:49" at bounding box center [1169, 518] width 75 height 33
click at [1161, 479] on td "03:35" at bounding box center [1169, 486] width 75 height 33
click at [1110, 469] on tr "LOS PODEROSOS ATOMICOS LA HECHICERA MX5051501483 Spotify RADA RECORDS S.A. DE C…" at bounding box center [760, 486] width 894 height 33
click at [1066, 550] on td "[PERSON_NAME]" at bounding box center [1042, 551] width 178 height 33
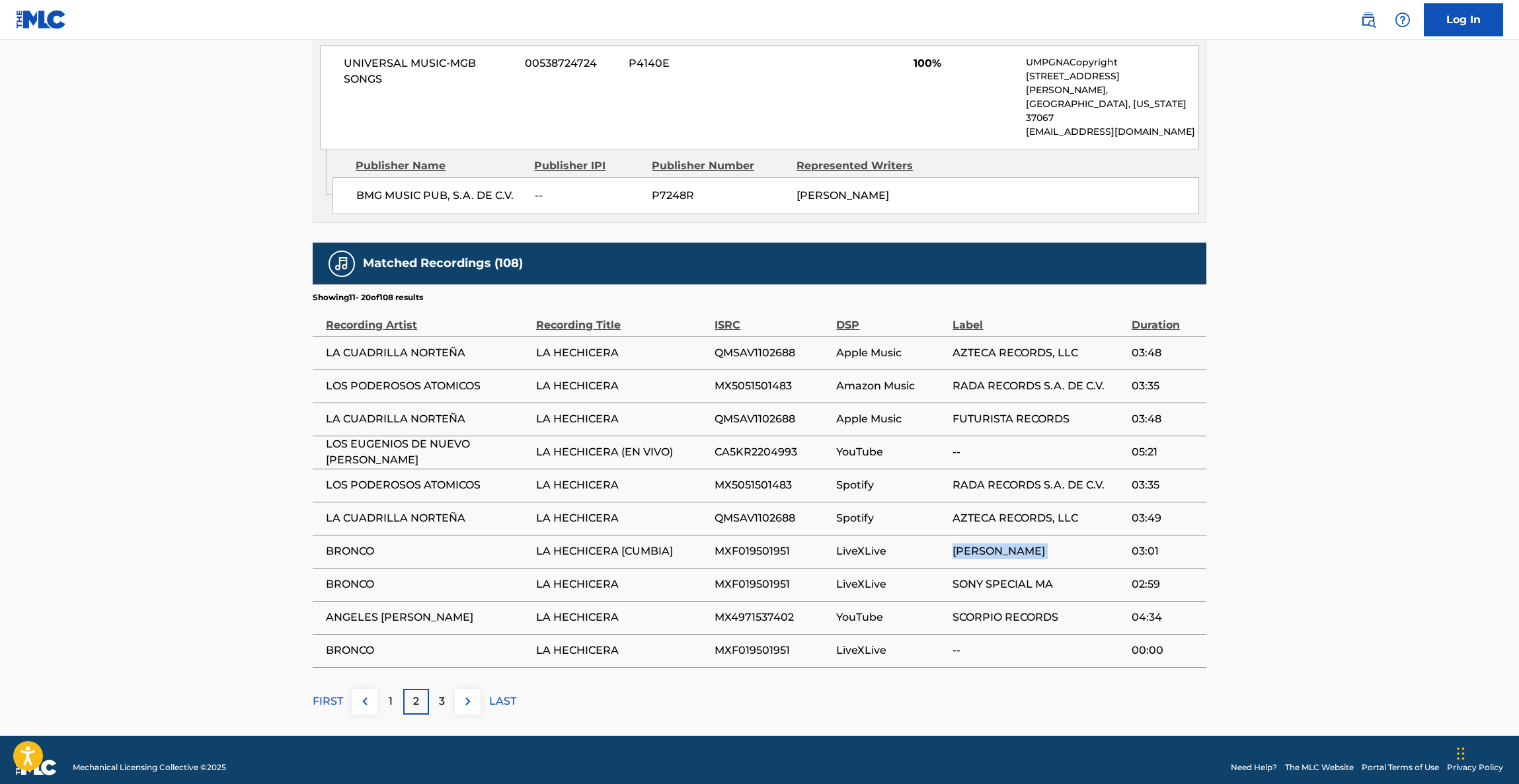
click at [1066, 550] on td "[PERSON_NAME]" at bounding box center [1042, 551] width 178 height 33
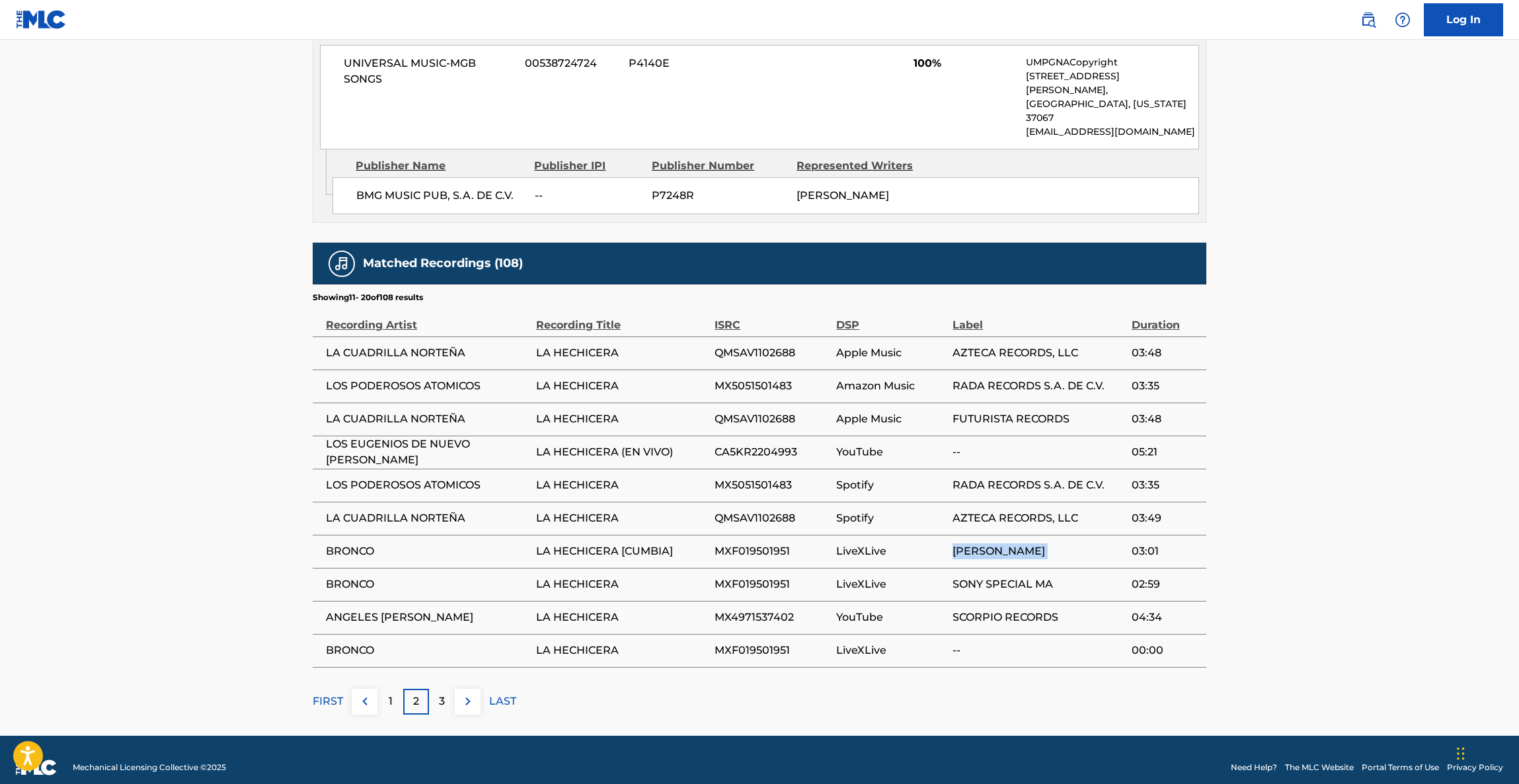
click at [1066, 550] on td "[PERSON_NAME]" at bounding box center [1042, 551] width 178 height 33
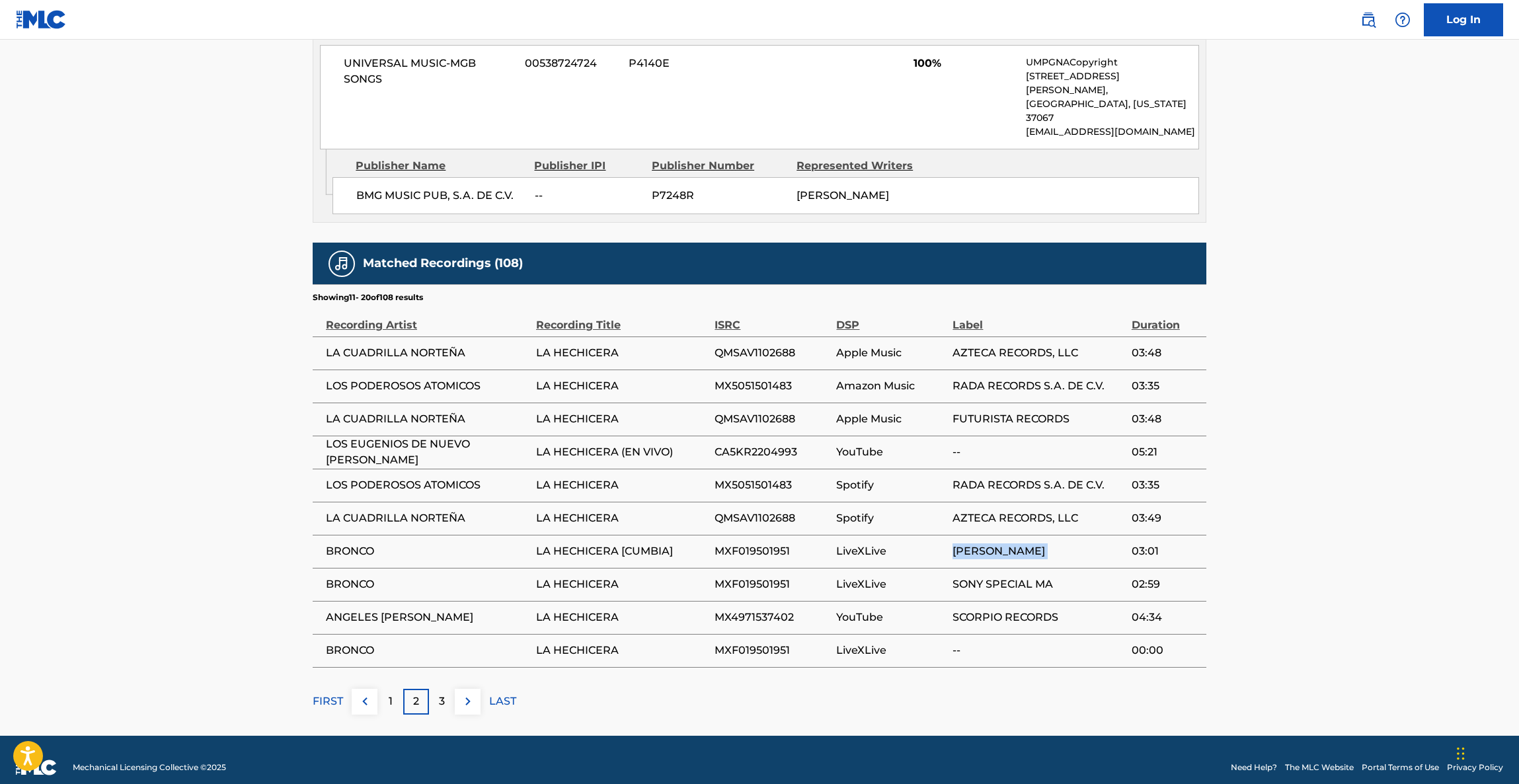
click at [1066, 550] on td "[PERSON_NAME]" at bounding box center [1042, 551] width 178 height 33
drag, startPoint x: 1219, startPoint y: 399, endPoint x: 1219, endPoint y: 438, distance: 39.0
click at [1219, 423] on main "< Back to public search results Copy work link LA HECHICERA Work Detail Member …" at bounding box center [759, 51] width 1519 height 1368
drag, startPoint x: 1220, startPoint y: 455, endPoint x: 1270, endPoint y: 450, distance: 50.2
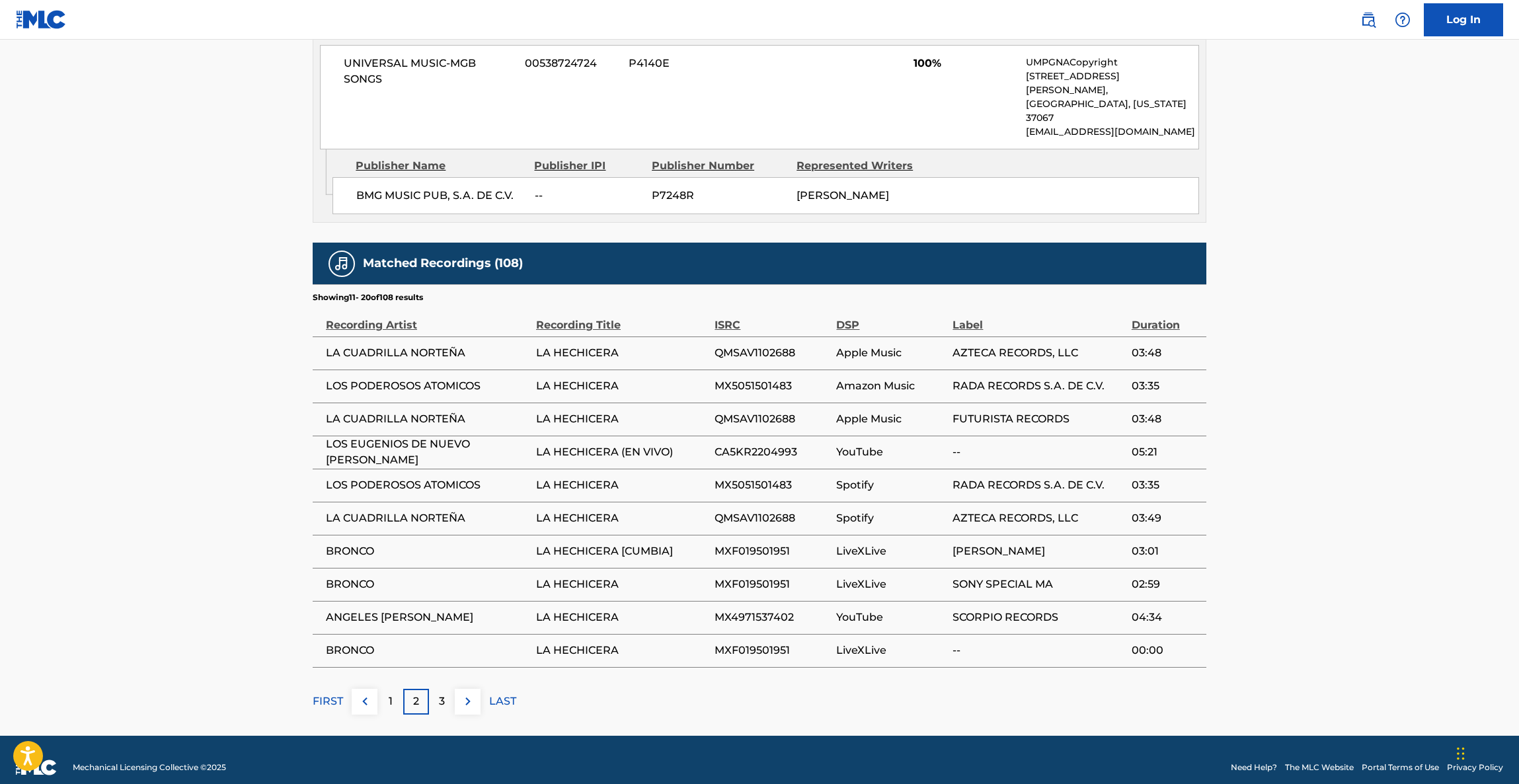
click at [1264, 450] on main "< Back to public search results Copy work link LA HECHICERA Work Detail Member …" at bounding box center [759, 51] width 1519 height 1368
click at [1381, 414] on main "< Back to public search results Copy work link LA HECHICERA Work Detail Member …" at bounding box center [759, 51] width 1519 height 1368
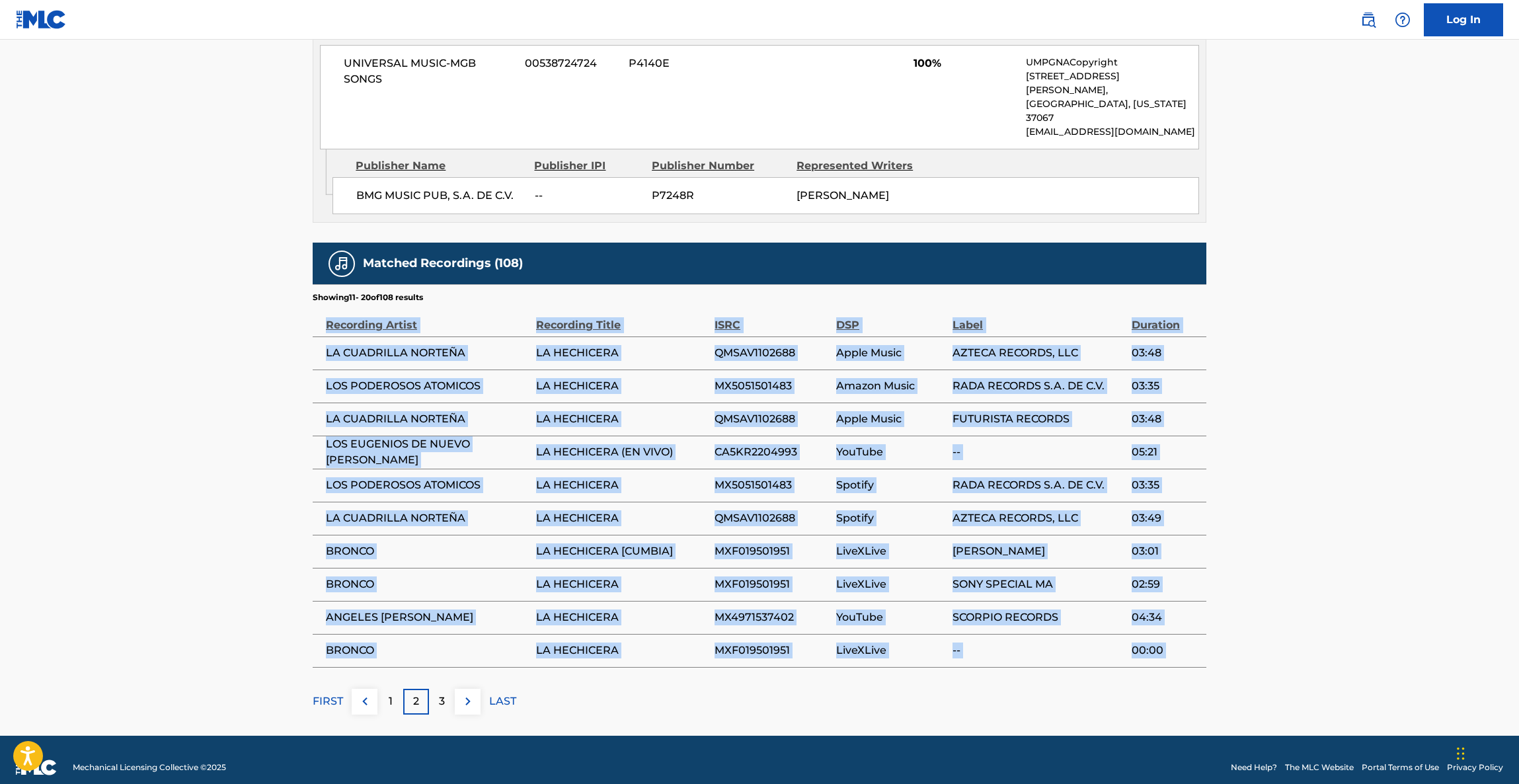
click at [1381, 414] on main "< Back to public search results Copy work link LA HECHICERA Work Detail Member …" at bounding box center [759, 51] width 1519 height 1368
click at [1382, 414] on main "< Back to public search results Copy work link LA HECHICERA Work Detail Member …" at bounding box center [759, 51] width 1519 height 1368
click at [1375, 430] on main "< Back to public search results Copy work link LA HECHICERA Work Detail Member …" at bounding box center [759, 51] width 1519 height 1368
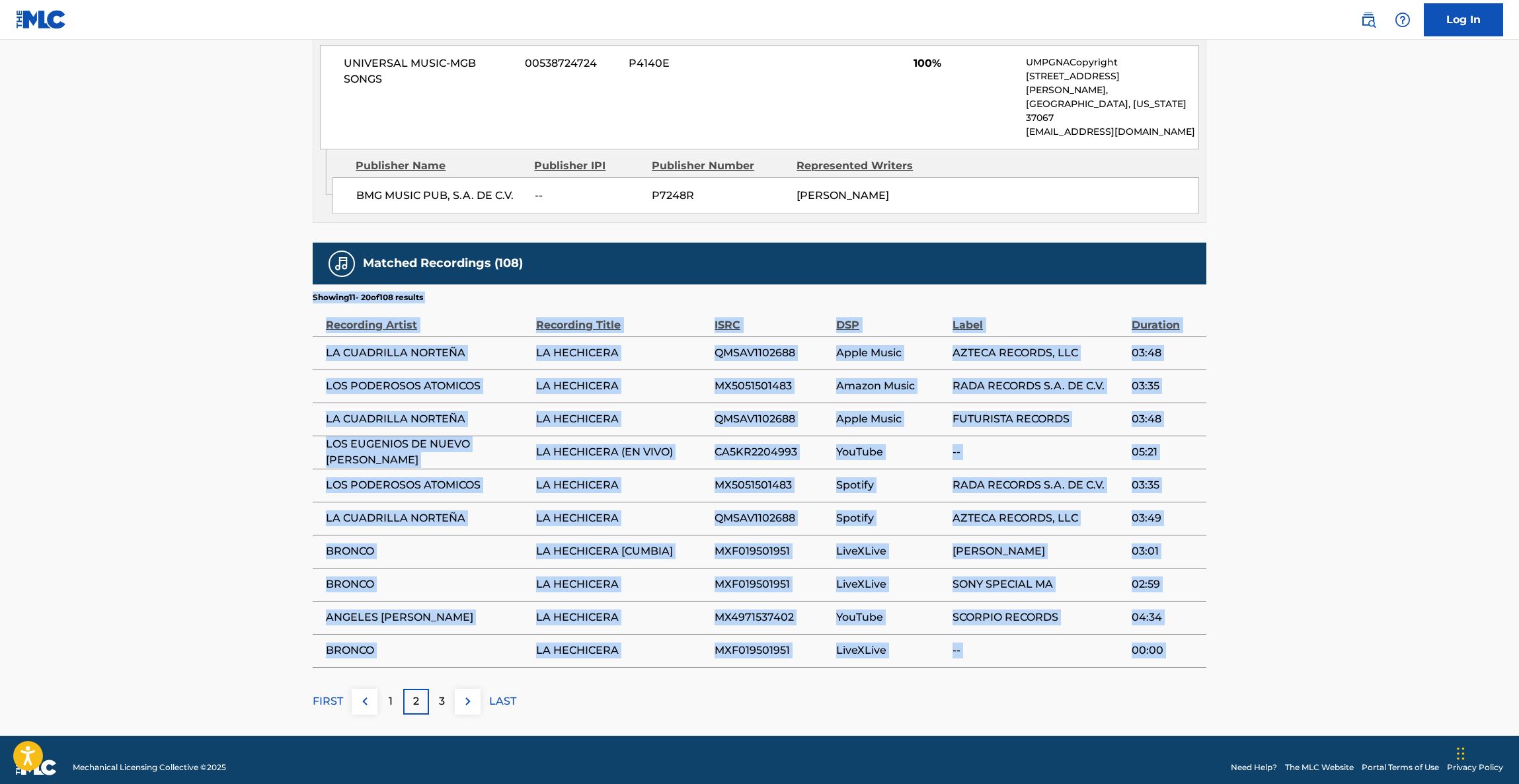
click at [1375, 430] on main "< Back to public search results Copy work link LA HECHICERA Work Detail Member …" at bounding box center [759, 51] width 1519 height 1368
click at [1375, 423] on main "< Back to public search results Copy work link LA HECHICERA Work Detail Member …" at bounding box center [759, 51] width 1519 height 1368
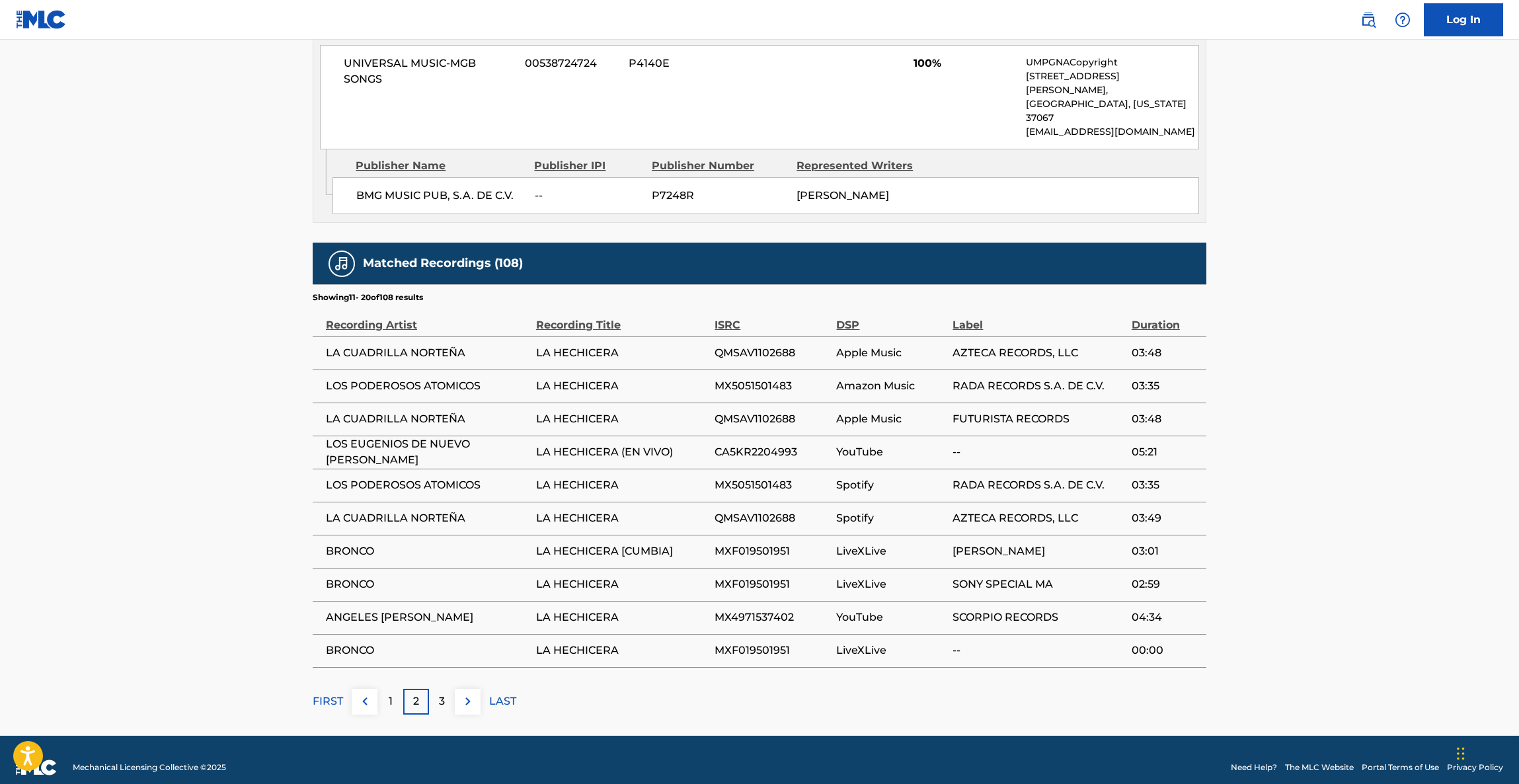
click at [1381, 419] on main "< Back to public search results Copy work link LA HECHICERA Work Detail Member …" at bounding box center [759, 51] width 1519 height 1368
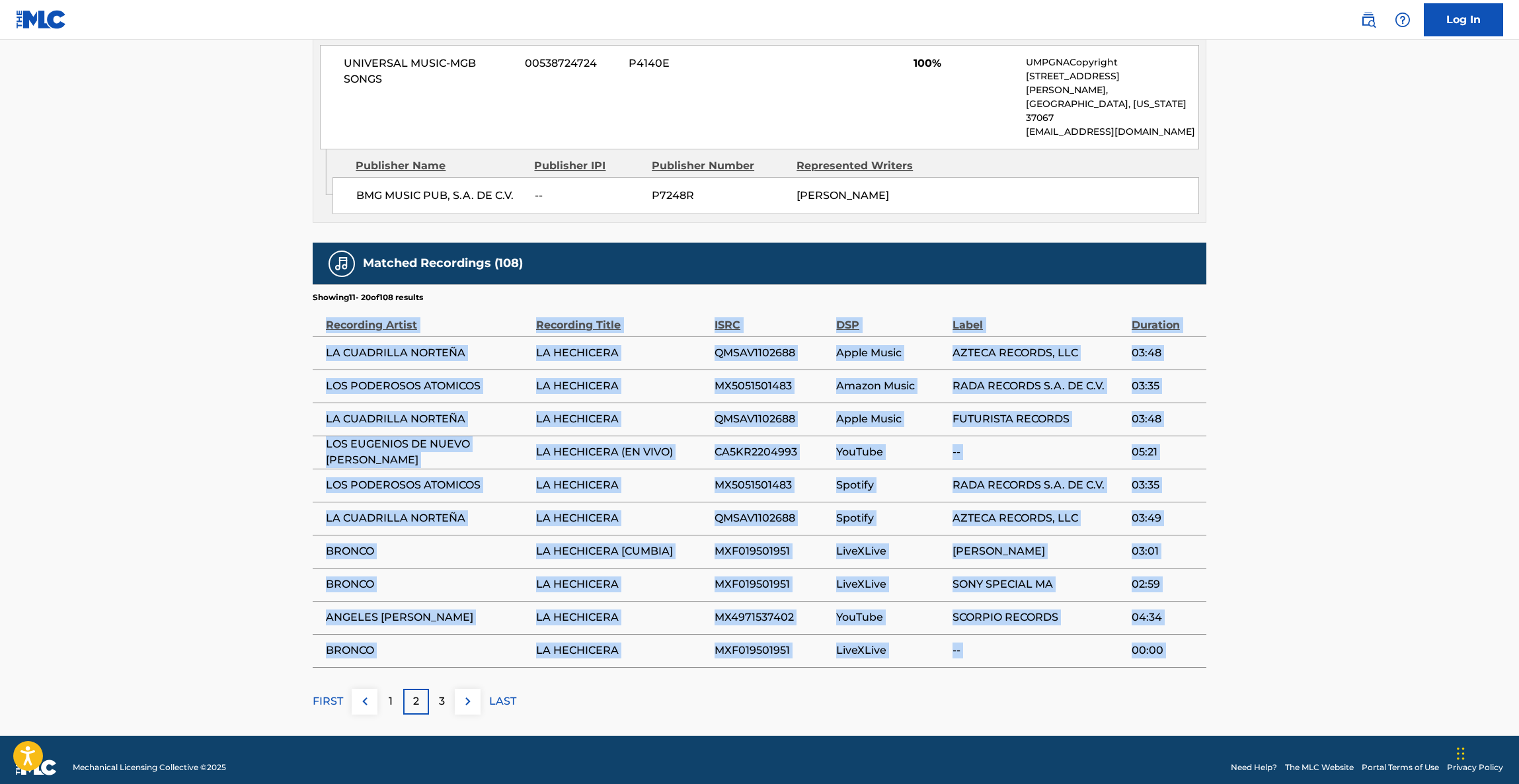
click at [1381, 419] on main "< Back to public search results Copy work link LA HECHICERA Work Detail Member …" at bounding box center [759, 51] width 1519 height 1368
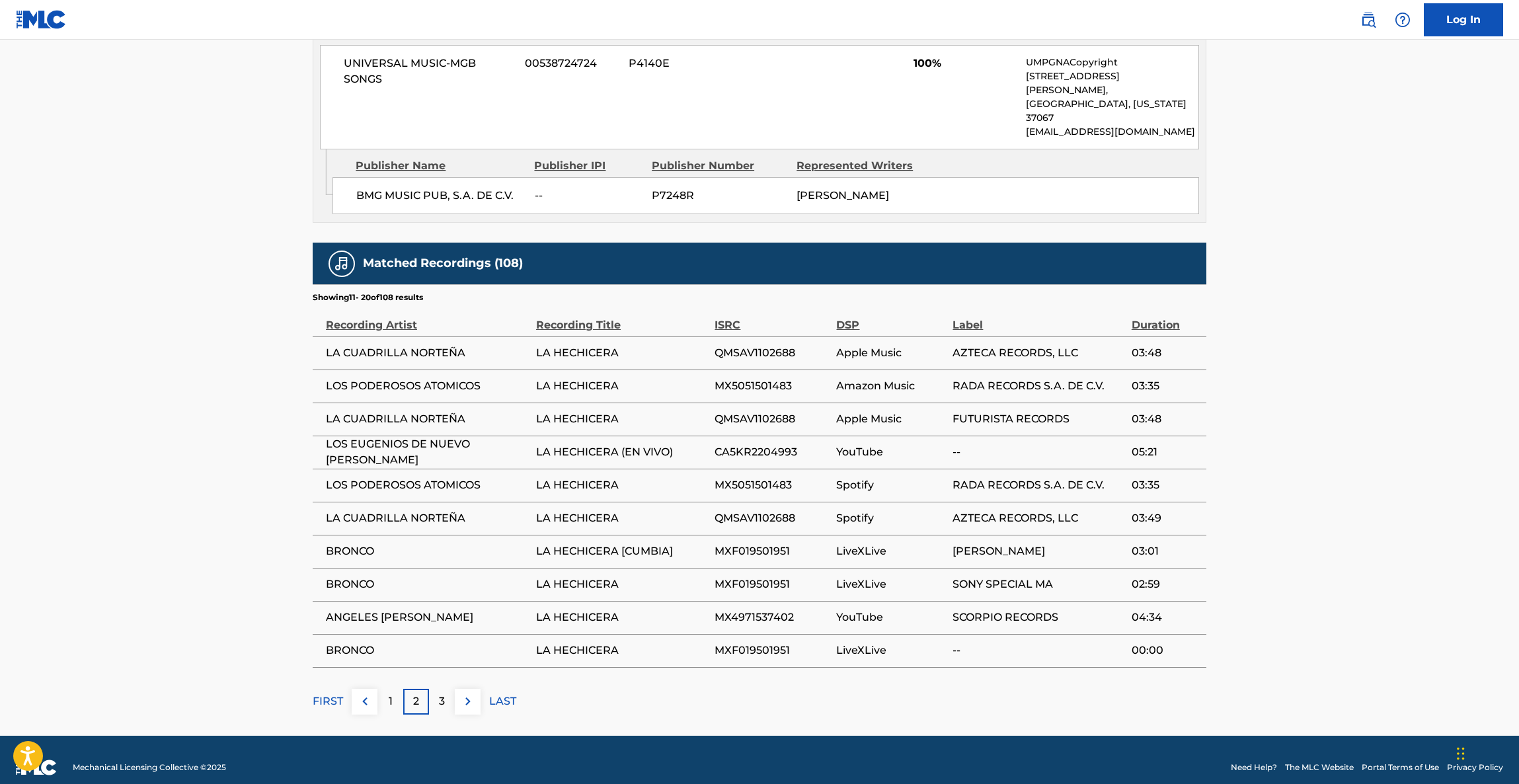
click at [1388, 415] on main "< Back to public search results Copy work link LA HECHICERA Work Detail Member …" at bounding box center [759, 51] width 1519 height 1368
click at [1402, 411] on main "< Back to public search results Copy work link LA HECHICERA Work Detail Member …" at bounding box center [759, 51] width 1519 height 1368
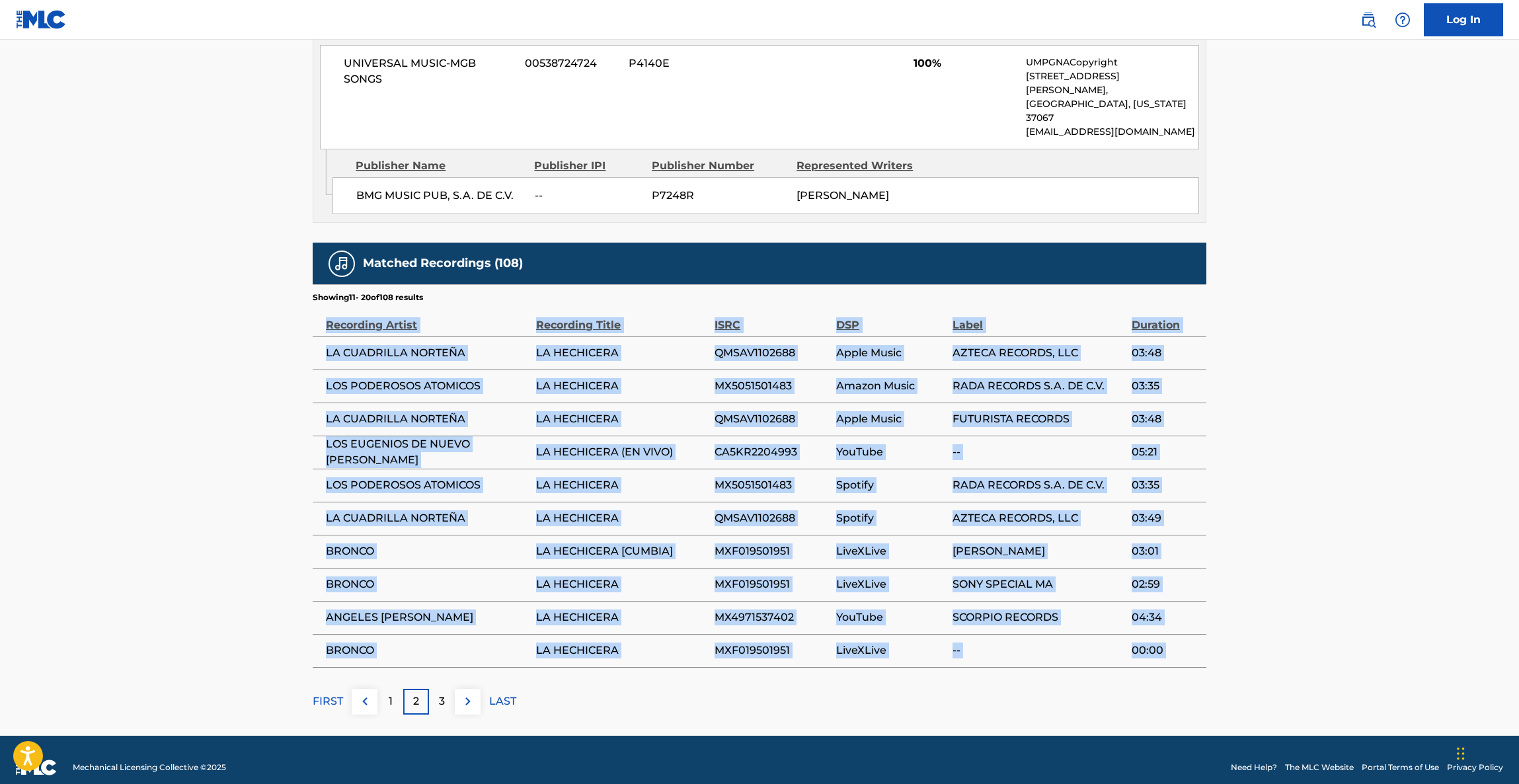
click at [1402, 410] on main "< Back to public search results Copy work link LA HECHICERA Work Detail Member …" at bounding box center [759, 51] width 1519 height 1368
click at [1403, 408] on main "< Back to public search results Copy work link LA HECHICERA Work Detail Member …" at bounding box center [759, 51] width 1519 height 1368
click at [1403, 414] on main "< Back to public search results Copy work link LA HECHICERA Work Detail Member …" at bounding box center [759, 51] width 1519 height 1368
click at [1403, 410] on main "< Back to public search results Copy work link LA HECHICERA Work Detail Member …" at bounding box center [759, 51] width 1519 height 1368
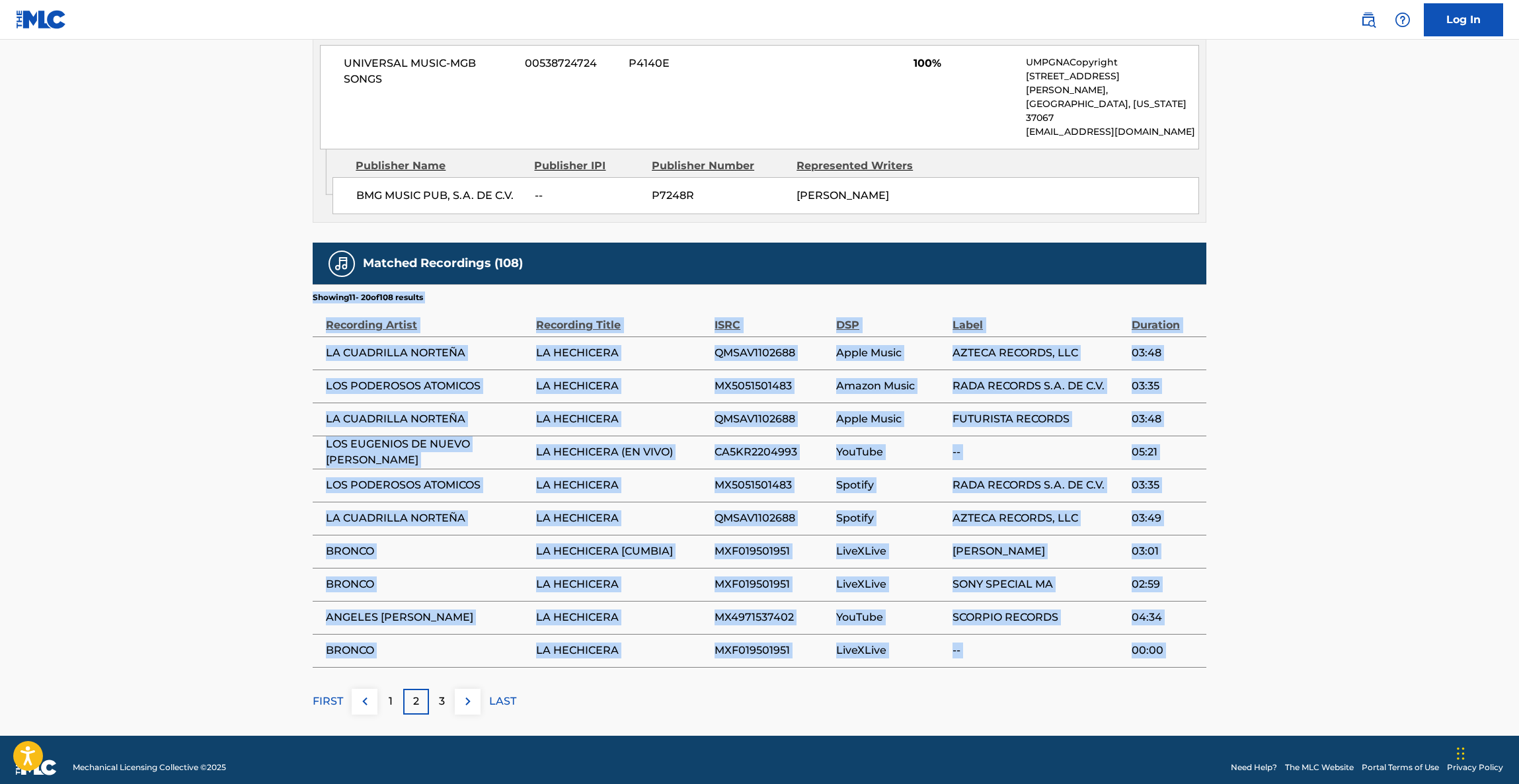
click at [1403, 406] on main "< Back to public search results Copy work link LA HECHICERA Work Detail Member …" at bounding box center [759, 51] width 1519 height 1368
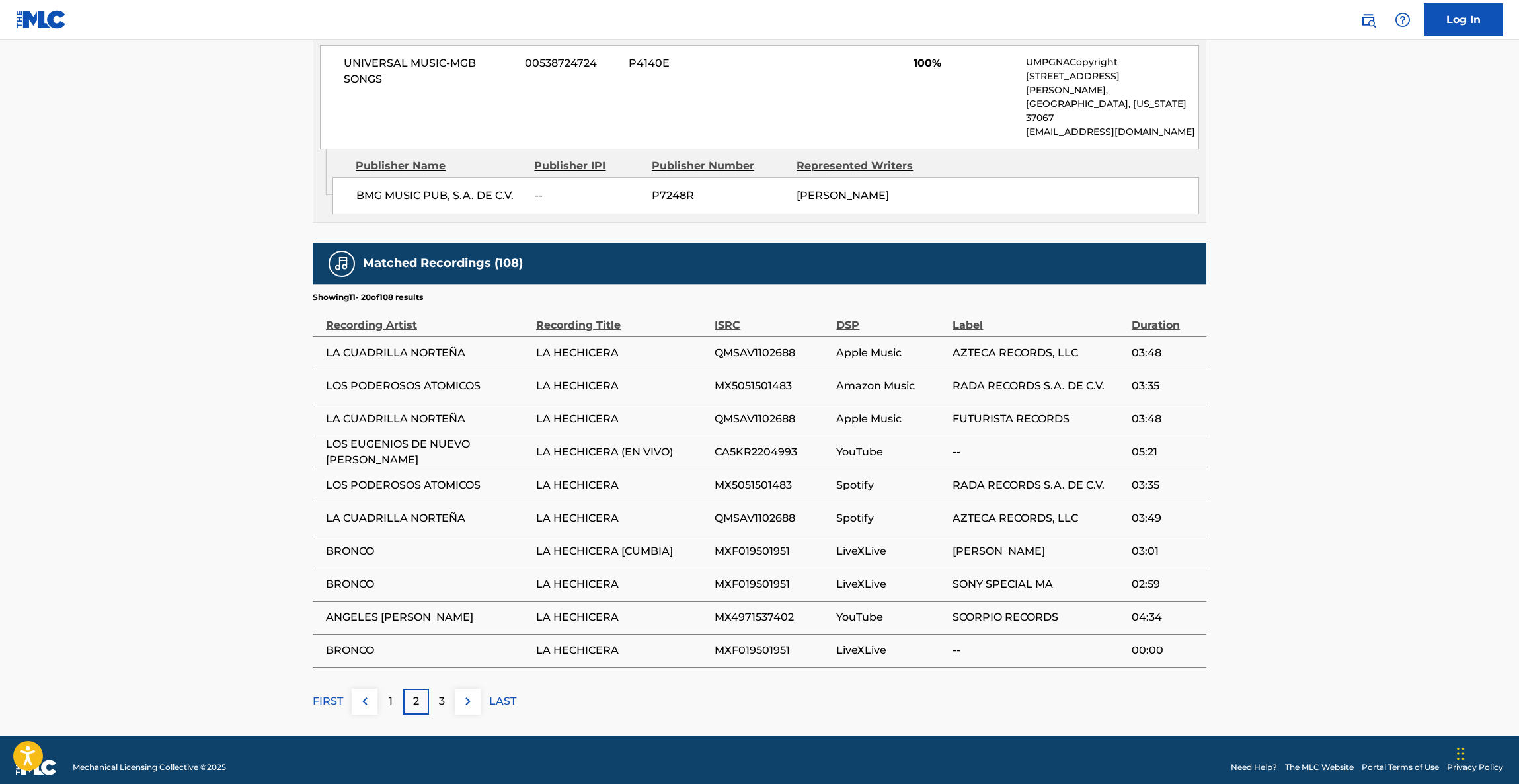
click at [1403, 401] on main "< Back to public search results Copy work link LA HECHICERA Work Detail Member …" at bounding box center [759, 51] width 1519 height 1368
click at [1407, 387] on main "< Back to public search results Copy work link LA HECHICERA Work Detail Member …" at bounding box center [759, 51] width 1519 height 1368
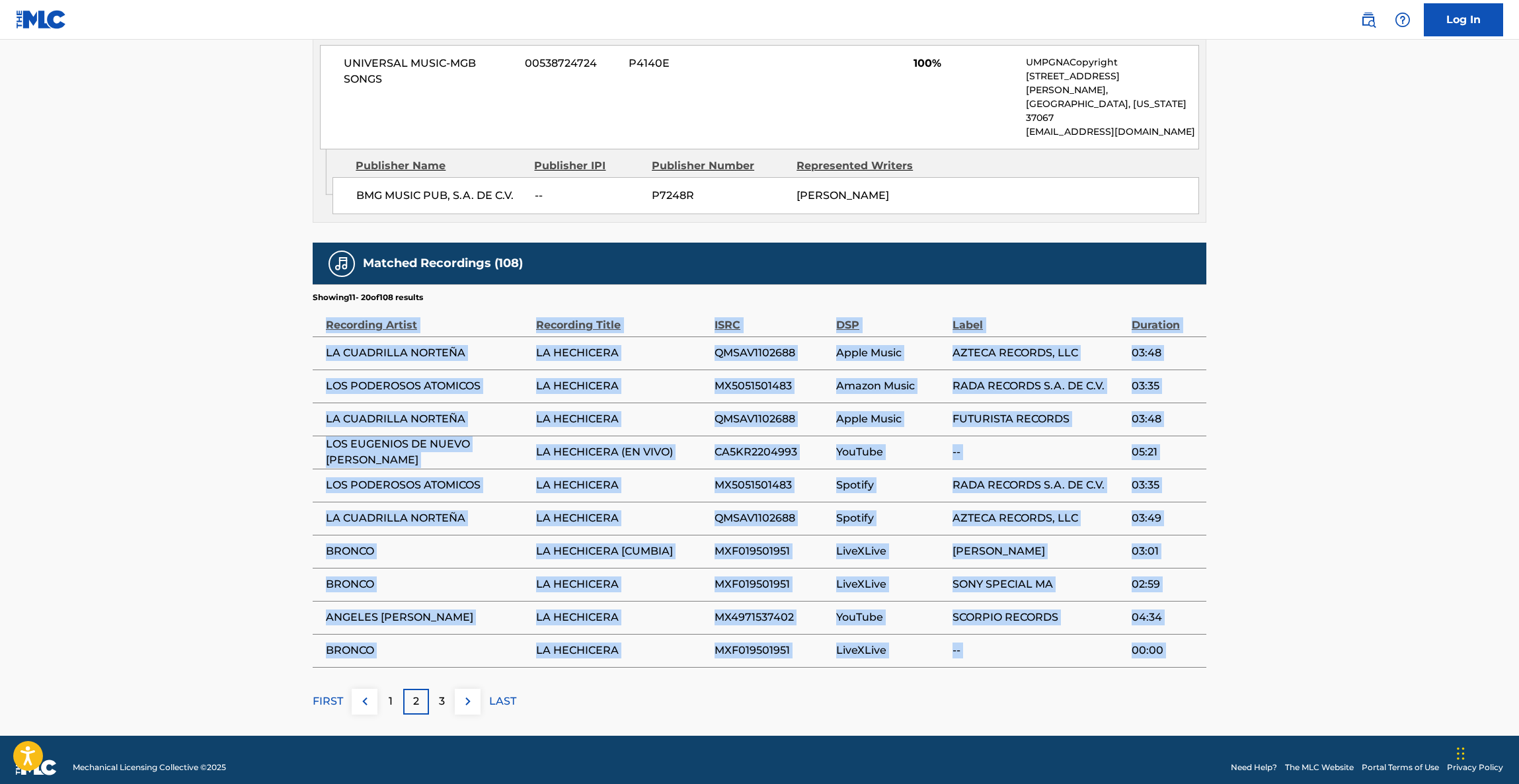
click at [1407, 387] on main "< Back to public search results Copy work link LA HECHICERA Work Detail Member …" at bounding box center [759, 51] width 1519 height 1368
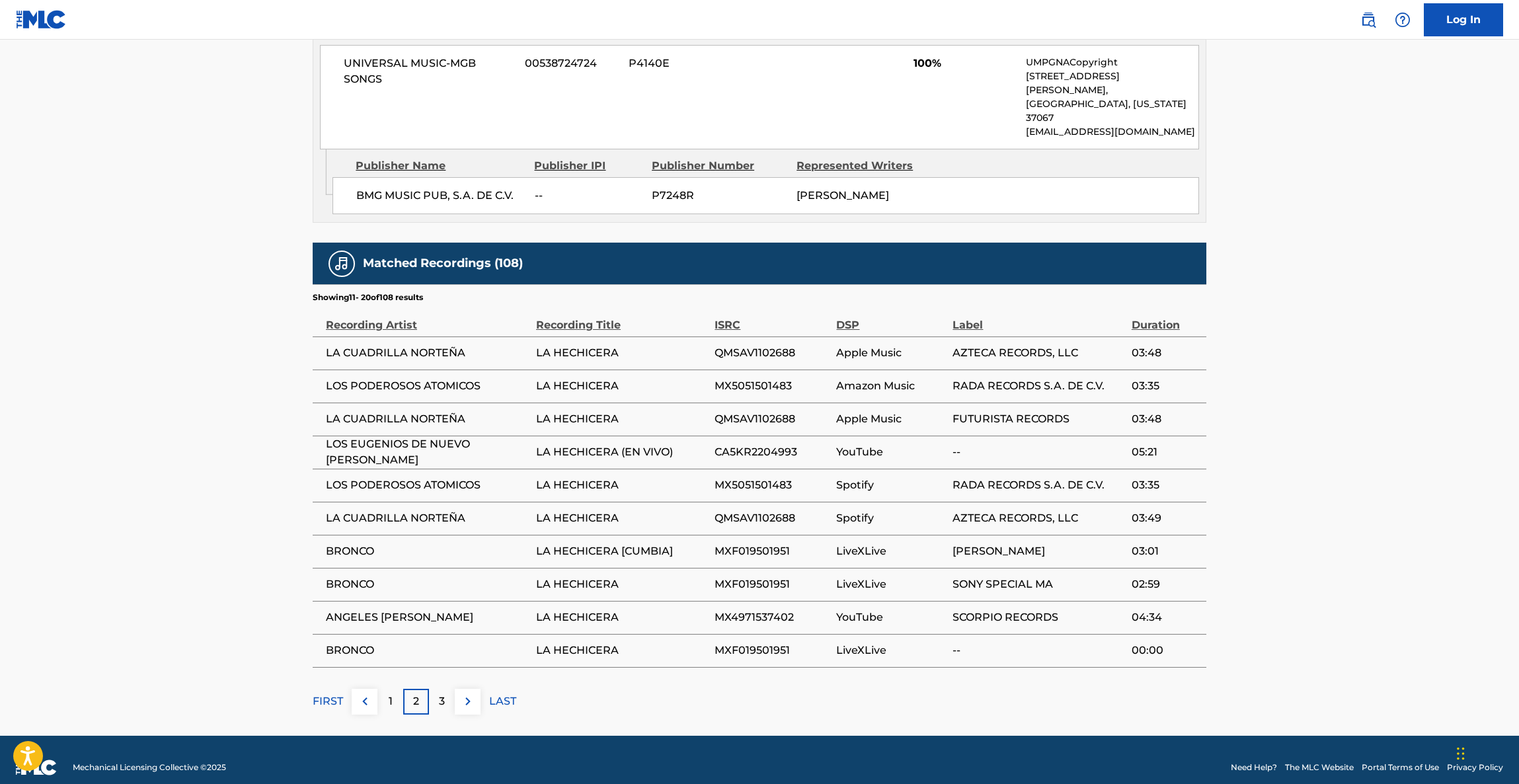
click at [1409, 383] on main "< Back to public search results Copy work link LA HECHICERA Work Detail Member …" at bounding box center [759, 51] width 1519 height 1368
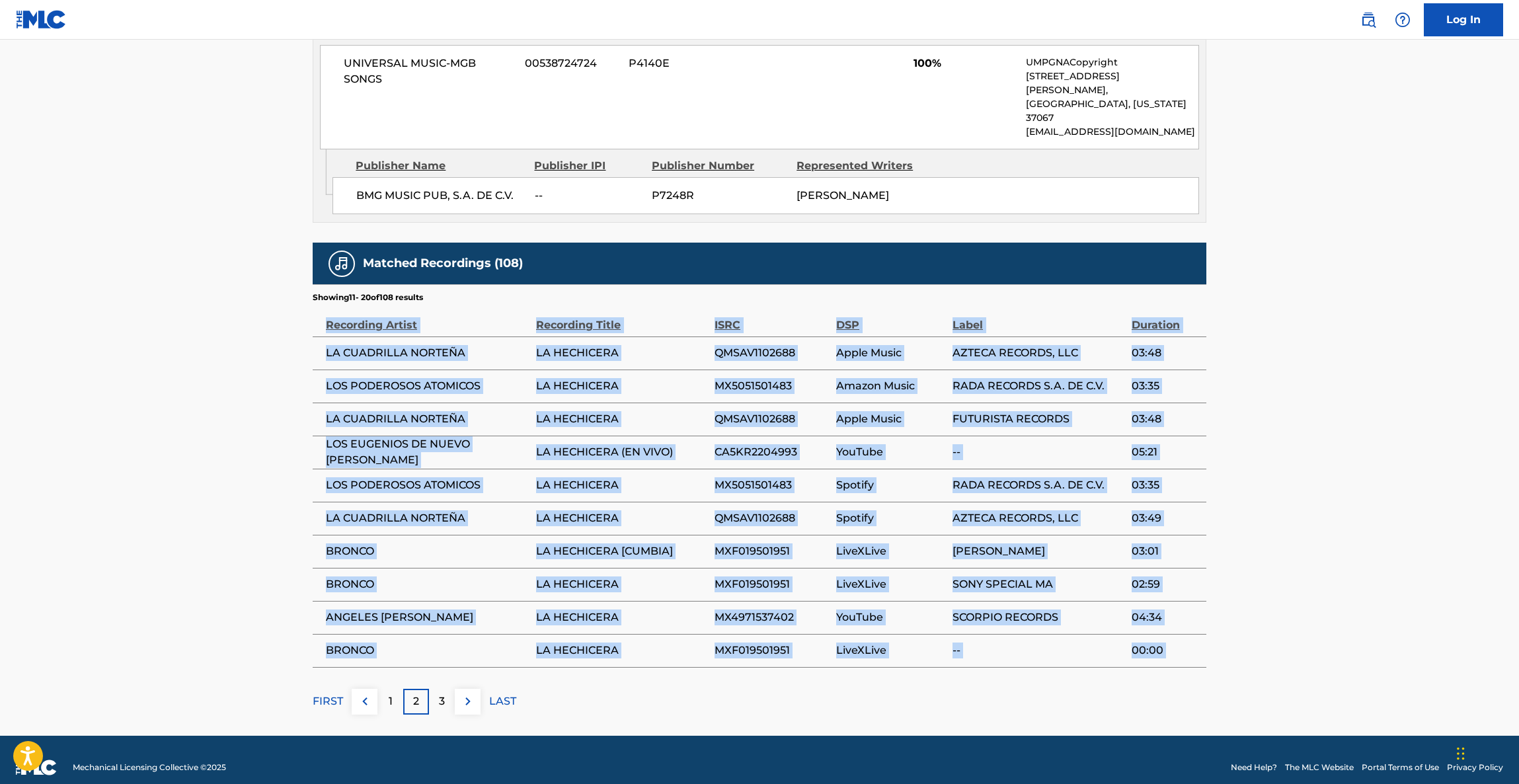
click at [1409, 383] on main "< Back to public search results Copy work link LA HECHICERA Work Detail Member …" at bounding box center [759, 51] width 1519 height 1368
click at [1410, 379] on main "< Back to public search results Copy work link LA HECHICERA Work Detail Member …" at bounding box center [759, 51] width 1519 height 1368
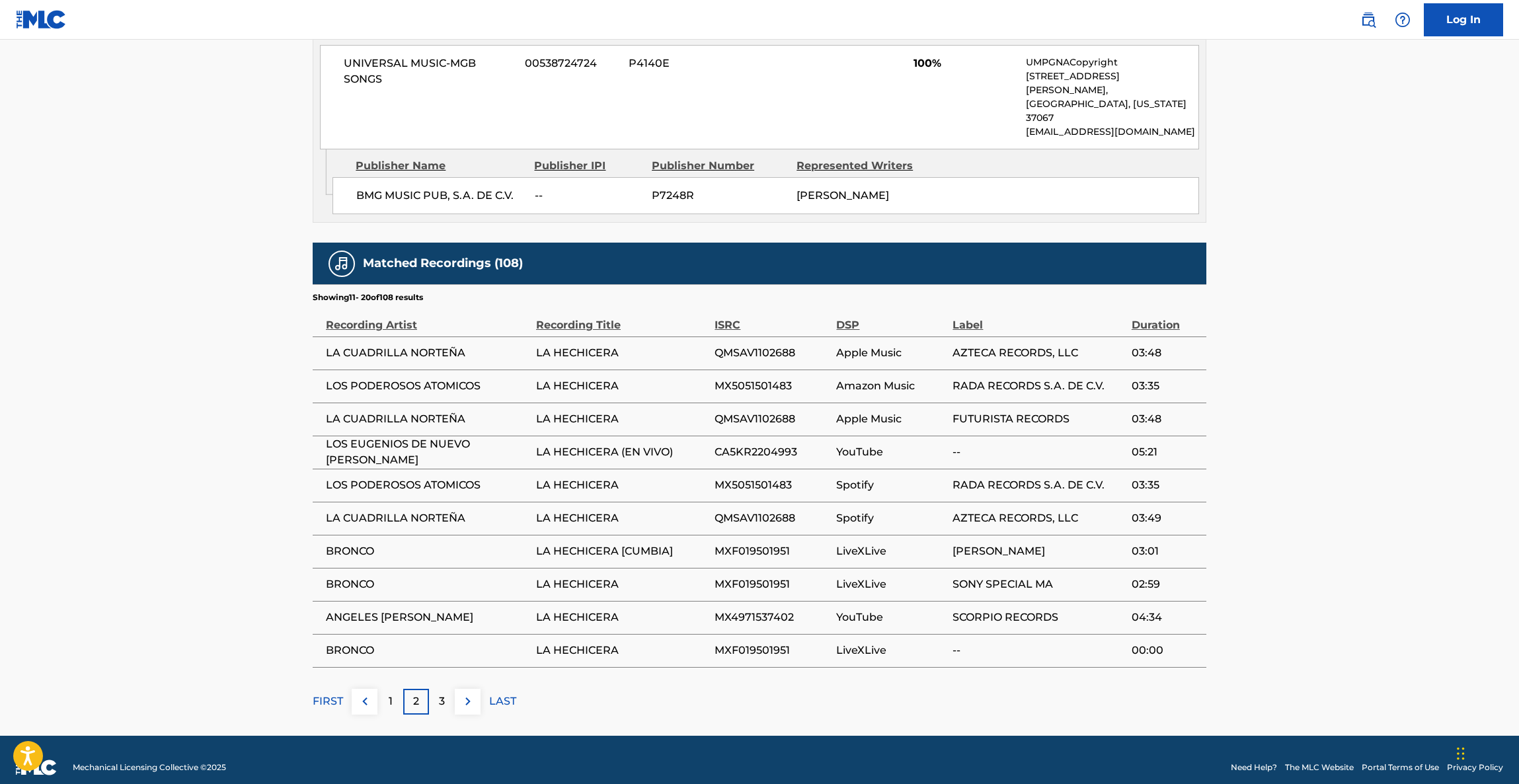
click at [1411, 376] on main "< Back to public search results Copy work link LA HECHICERA Work Detail Member …" at bounding box center [759, 51] width 1519 height 1368
click at [1399, 399] on main "< Back to public search results Copy work link LA HECHICERA Work Detail Member …" at bounding box center [759, 51] width 1519 height 1368
click at [1435, 343] on main "< Back to public search results Copy work link LA HECHICERA Work Detail Member …" at bounding box center [759, 51] width 1519 height 1368
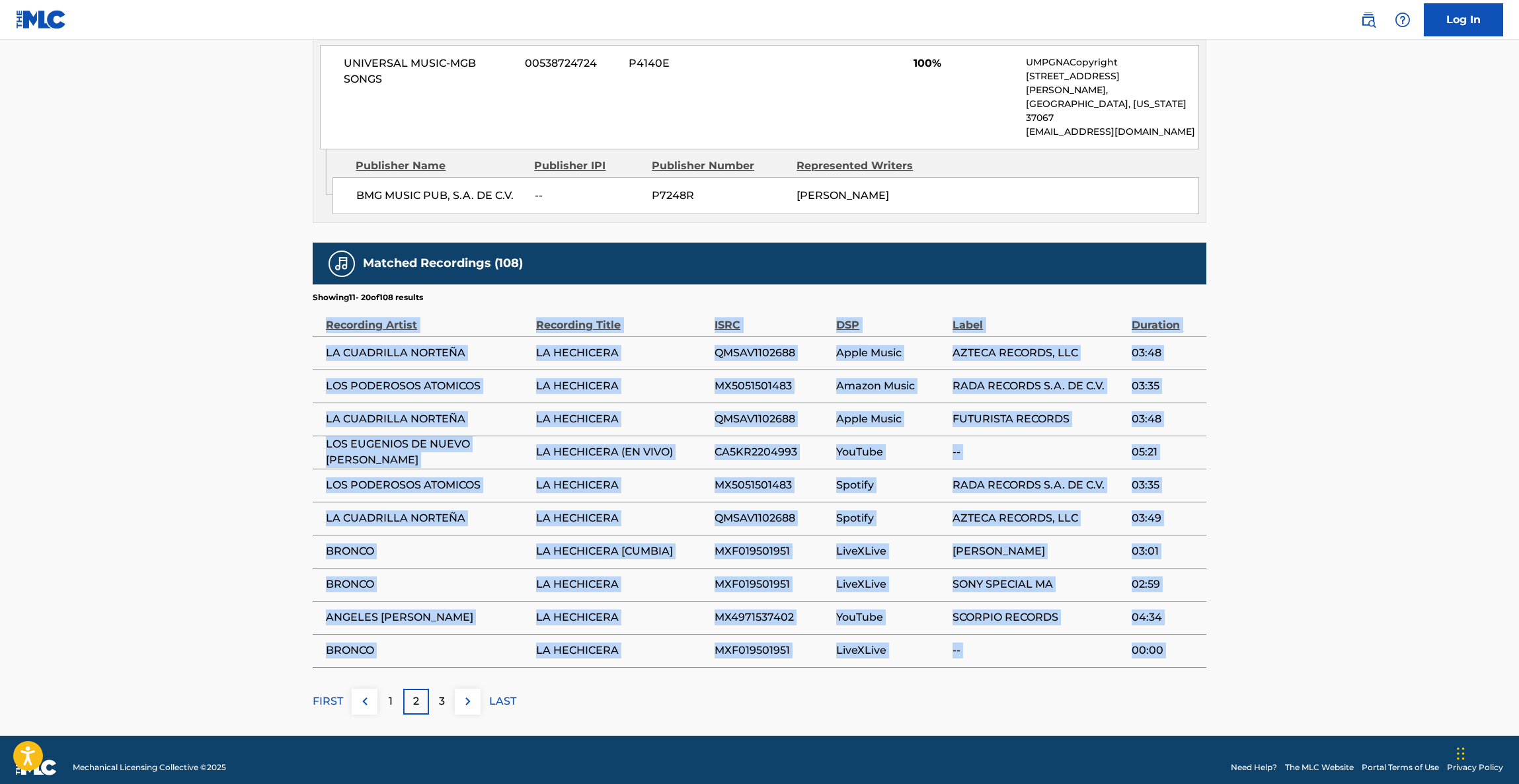
click at [1435, 343] on main "< Back to public search results Copy work link LA HECHICERA Work Detail Member …" at bounding box center [759, 51] width 1519 height 1368
click at [1417, 354] on main "< Back to public search results Copy work link LA HECHICERA Work Detail Member …" at bounding box center [759, 51] width 1519 height 1368
click at [1411, 355] on main "< Back to public search results Copy work link LA HECHICERA Work Detail Member …" at bounding box center [759, 51] width 1519 height 1368
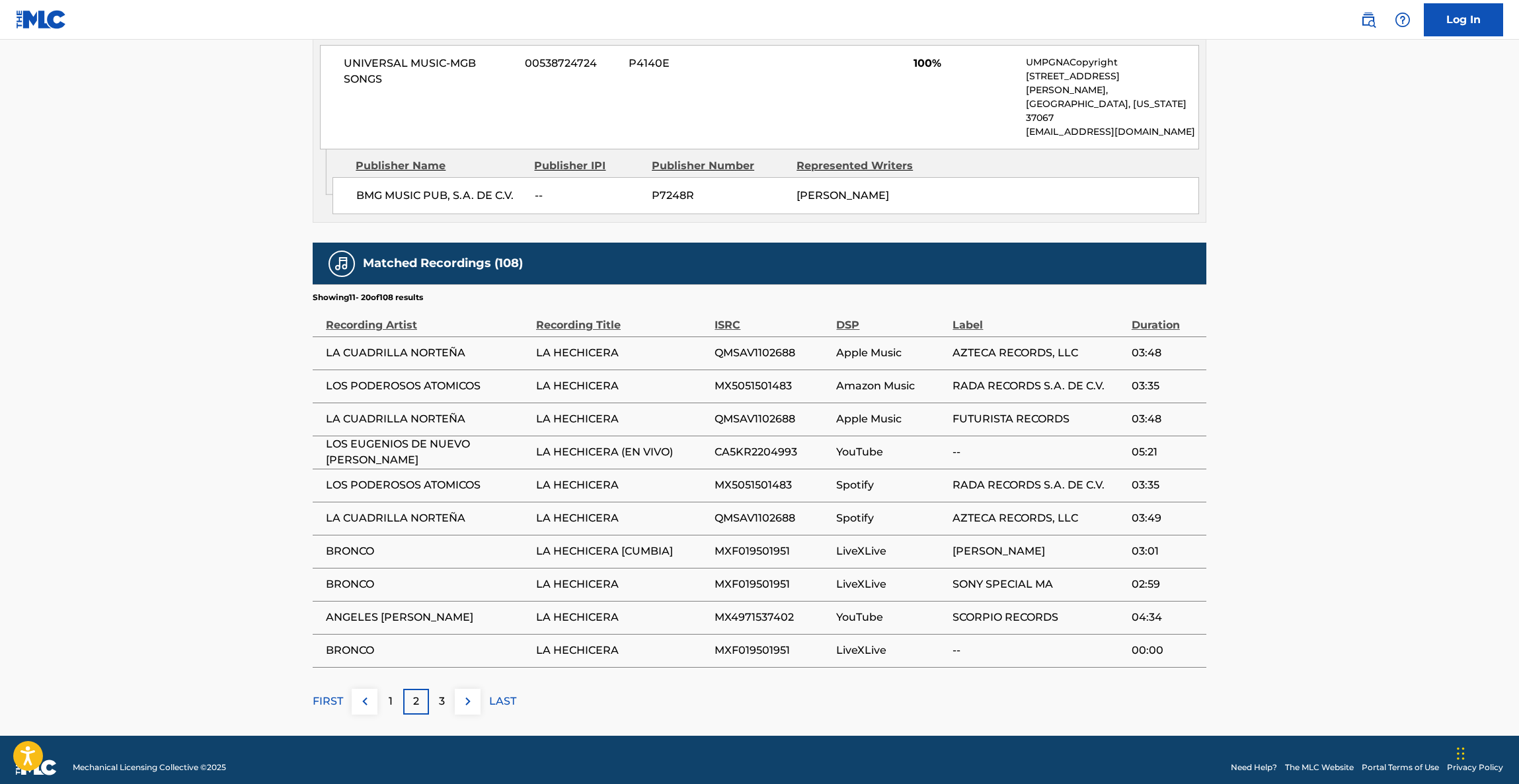
click at [1405, 355] on main "< Back to public search results Copy work link LA HECHICERA Work Detail Member …" at bounding box center [759, 51] width 1519 height 1368
click at [1395, 366] on main "< Back to public search results Copy work link LA HECHICERA Work Detail Member …" at bounding box center [759, 51] width 1519 height 1368
click at [1392, 356] on main "< Back to public search results Copy work link LA HECHICERA Work Detail Member …" at bounding box center [759, 51] width 1519 height 1368
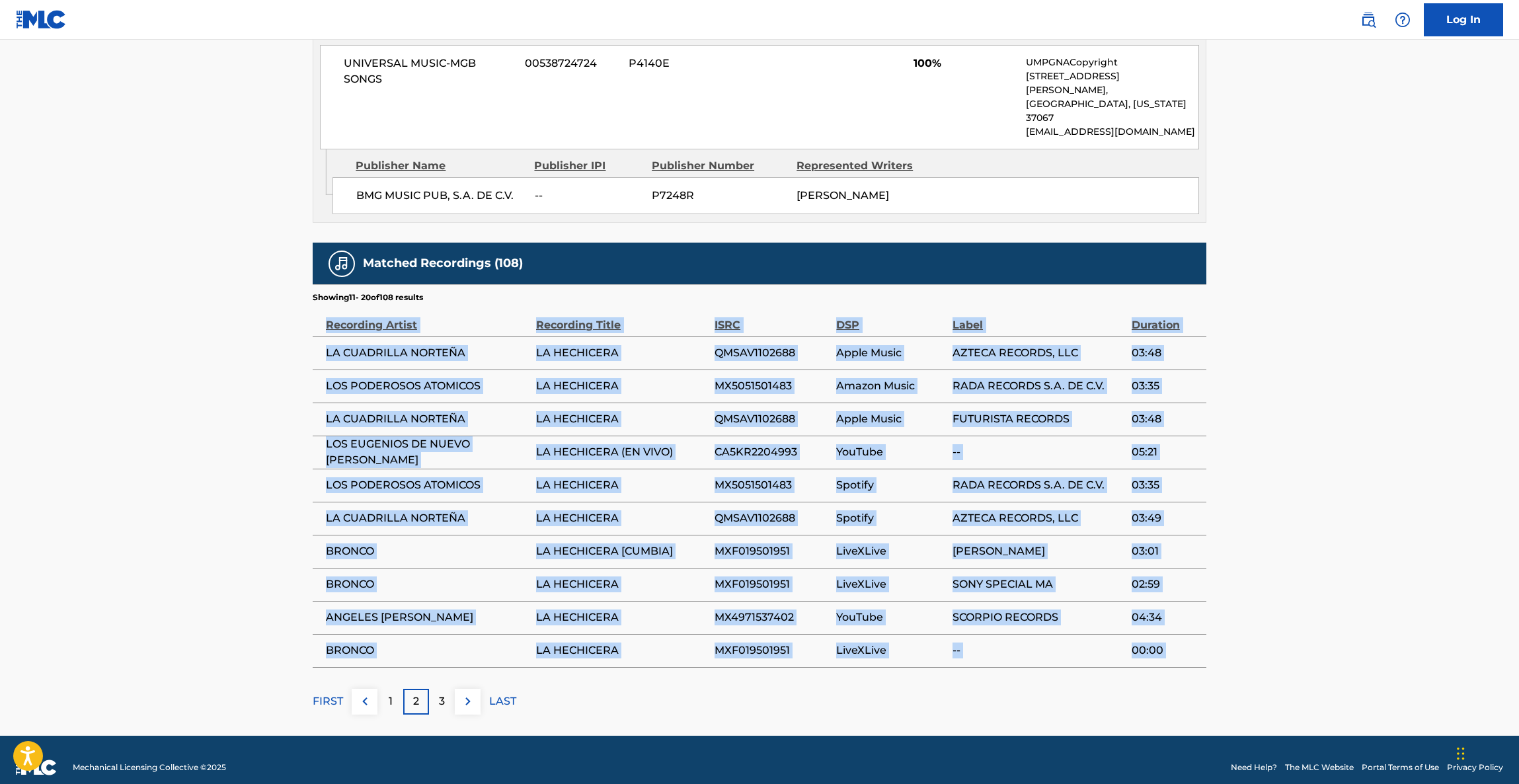
click at [1392, 354] on main "< Back to public search results Copy work link LA HECHICERA Work Detail Member …" at bounding box center [759, 51] width 1519 height 1368
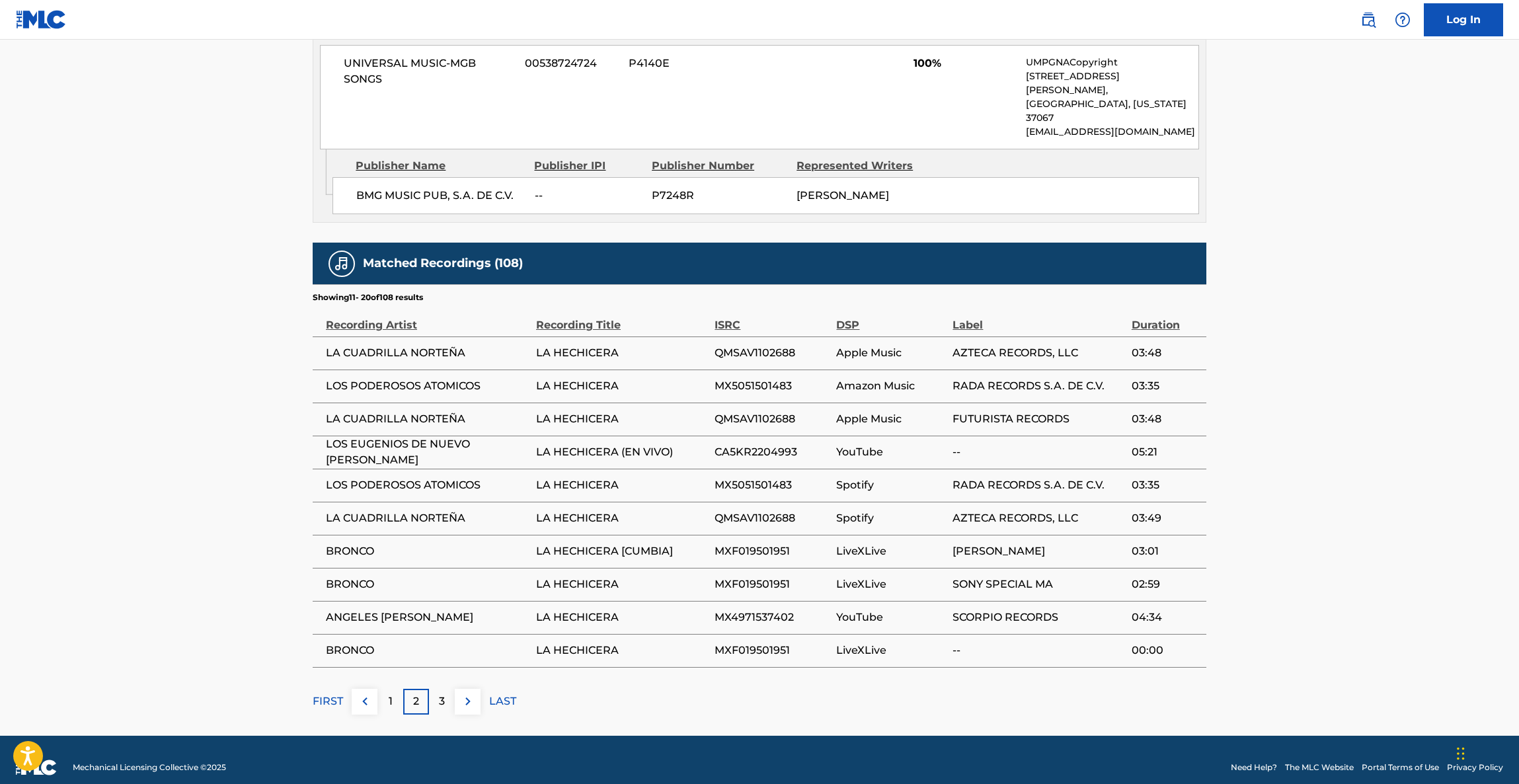
click at [1392, 344] on main "< Back to public search results Copy work link LA HECHICERA Work Detail Member …" at bounding box center [759, 51] width 1519 height 1368
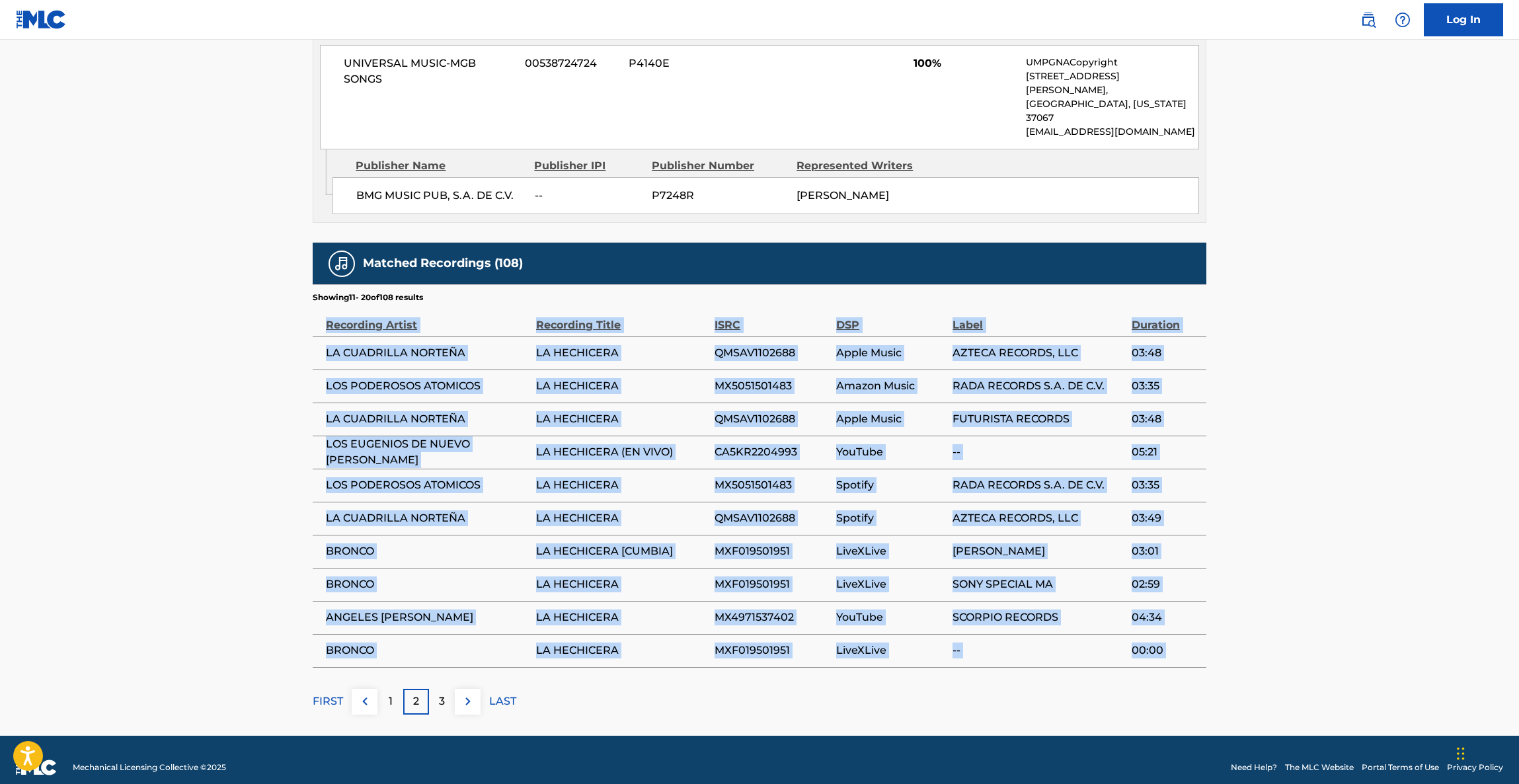
click at [1392, 344] on main "< Back to public search results Copy work link LA HECHICERA Work Detail Member …" at bounding box center [759, 51] width 1519 height 1368
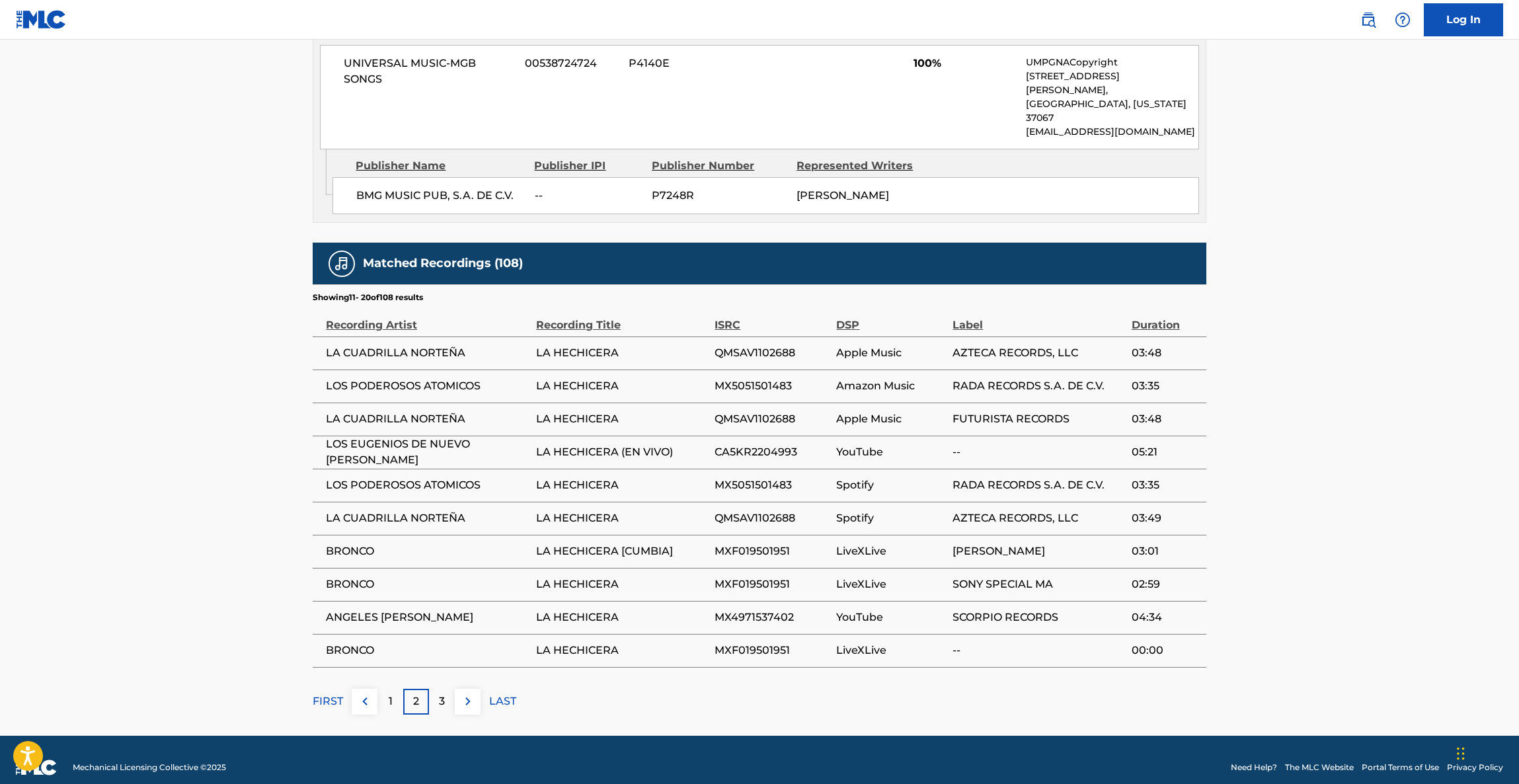
click at [1392, 338] on main "< Back to public search results Copy work link LA HECHICERA Work Detail Member …" at bounding box center [759, 51] width 1519 height 1368
click at [1392, 336] on main "< Back to public search results Copy work link LA HECHICERA Work Detail Member …" at bounding box center [759, 51] width 1519 height 1368
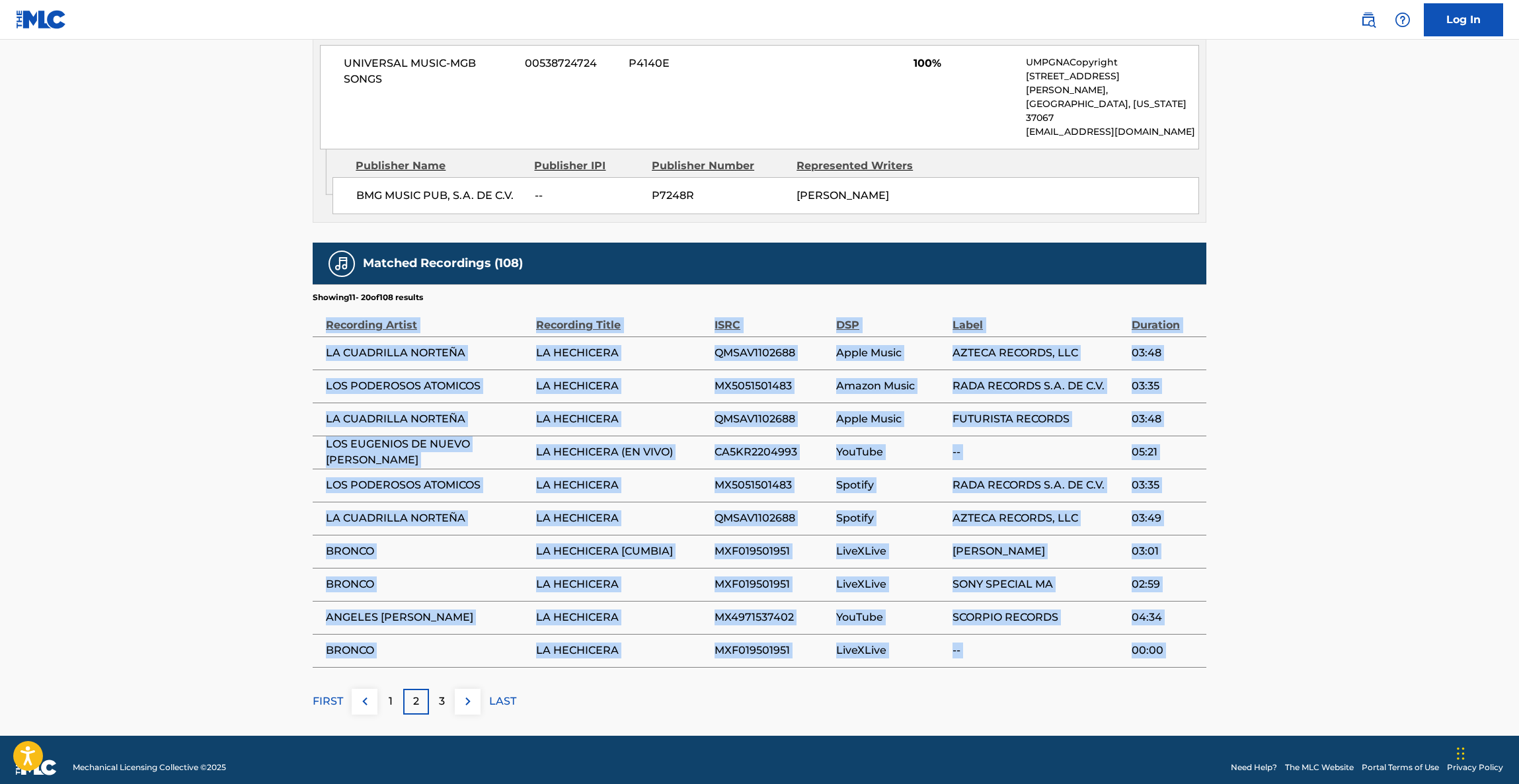
click at [1392, 336] on main "< Back to public search results Copy work link LA HECHICERA Work Detail Member …" at bounding box center [759, 51] width 1519 height 1368
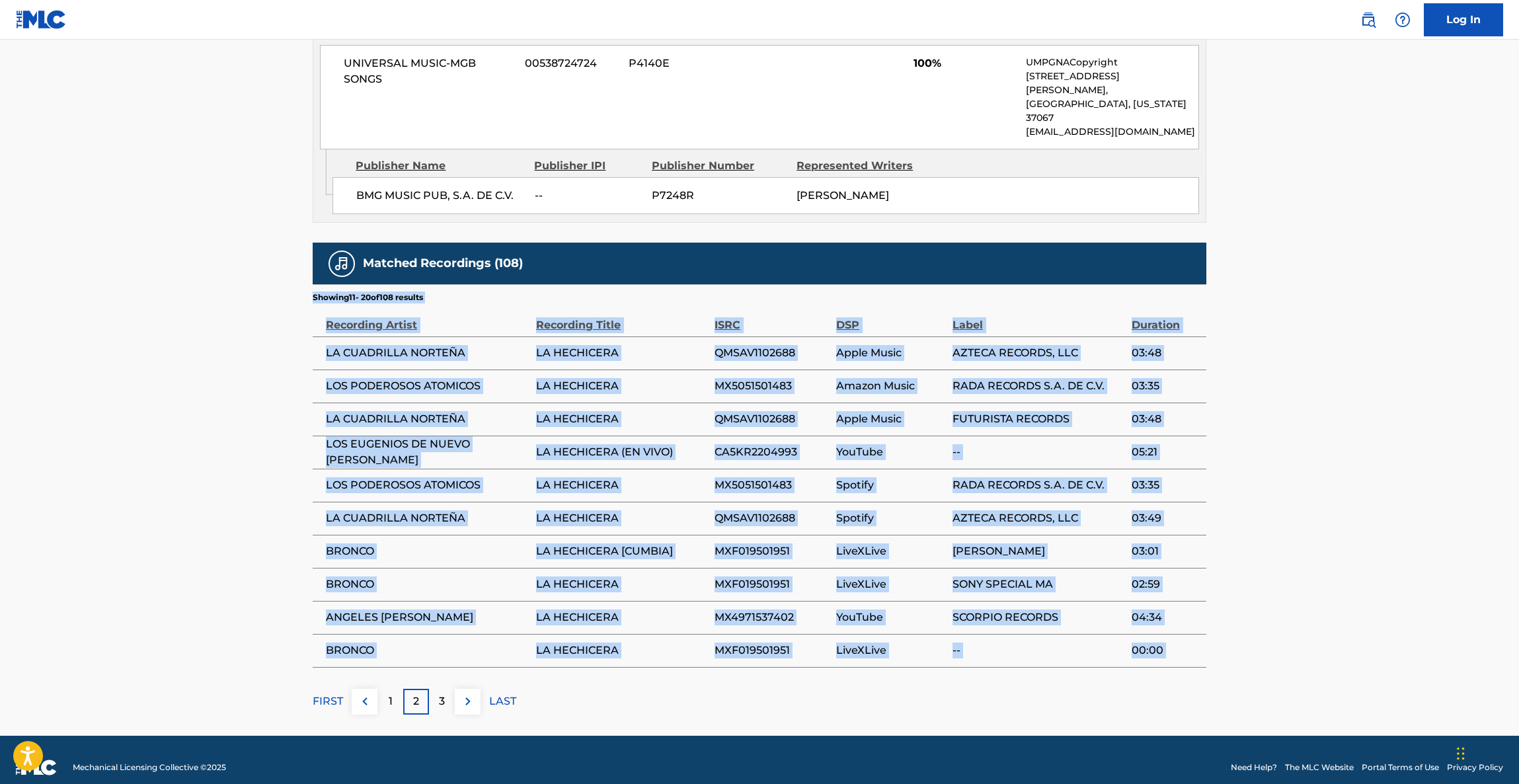
click at [1392, 332] on main "< Back to public search results Copy work link LA HECHICERA Work Detail Member …" at bounding box center [759, 51] width 1519 height 1368
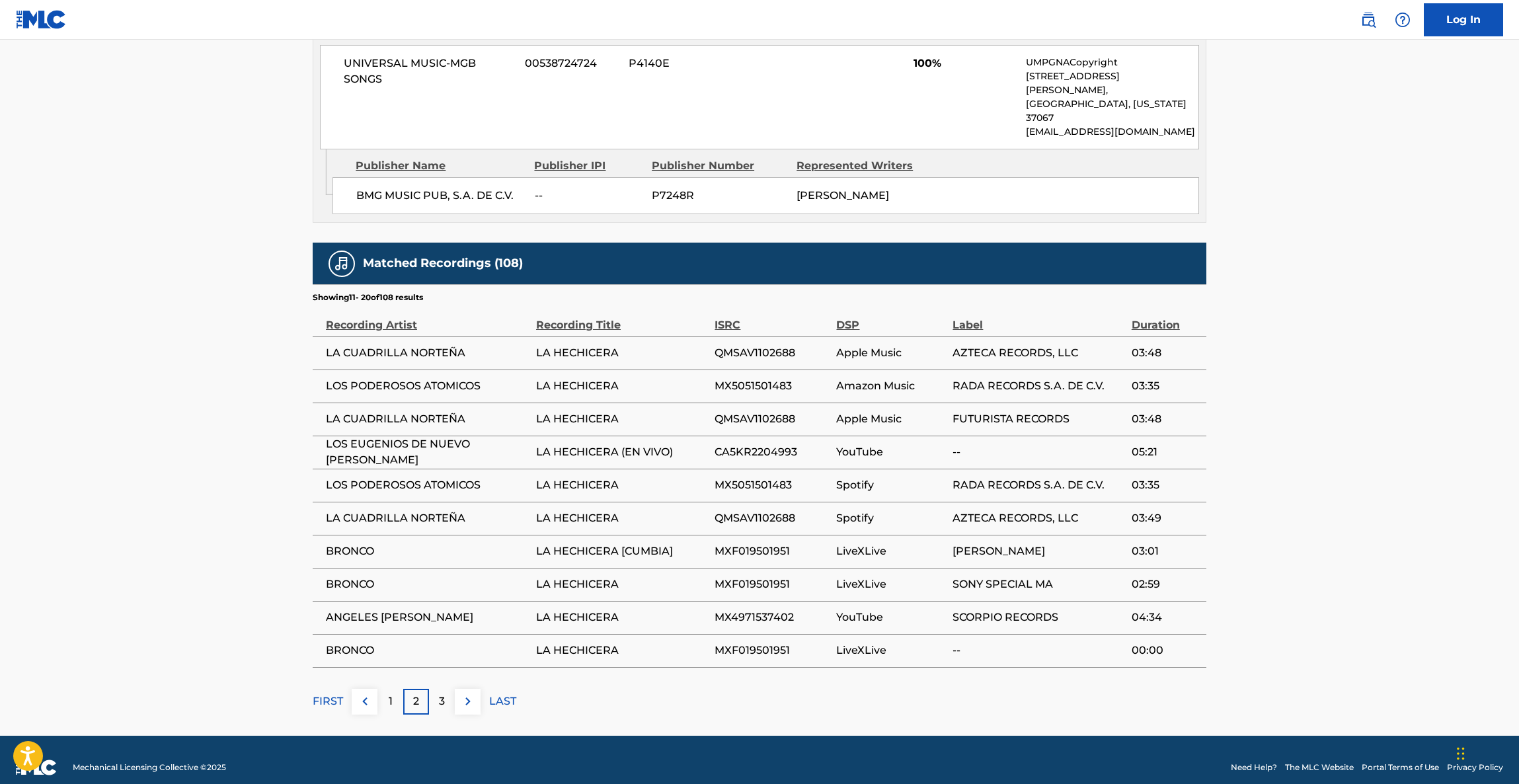
click at [1392, 332] on main "< Back to public search results Copy work link LA HECHICERA Work Detail Member …" at bounding box center [759, 51] width 1519 height 1368
